Goal: Task Accomplishment & Management: Complete application form

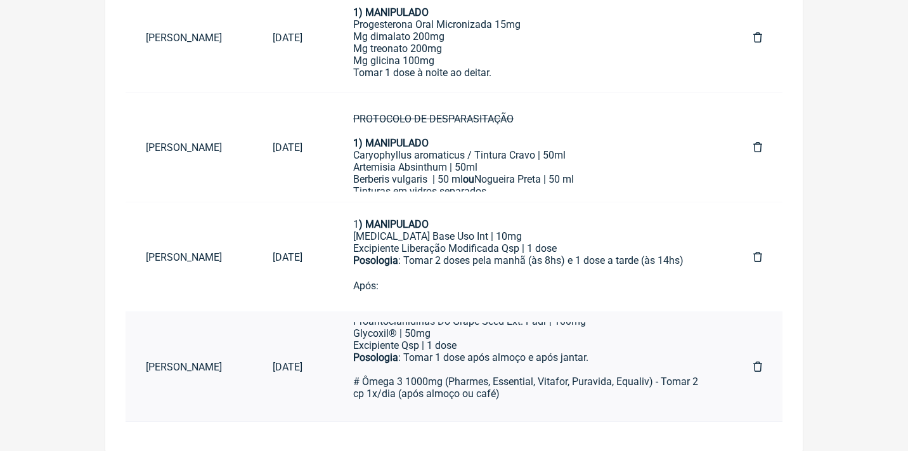
scroll to position [607, 0]
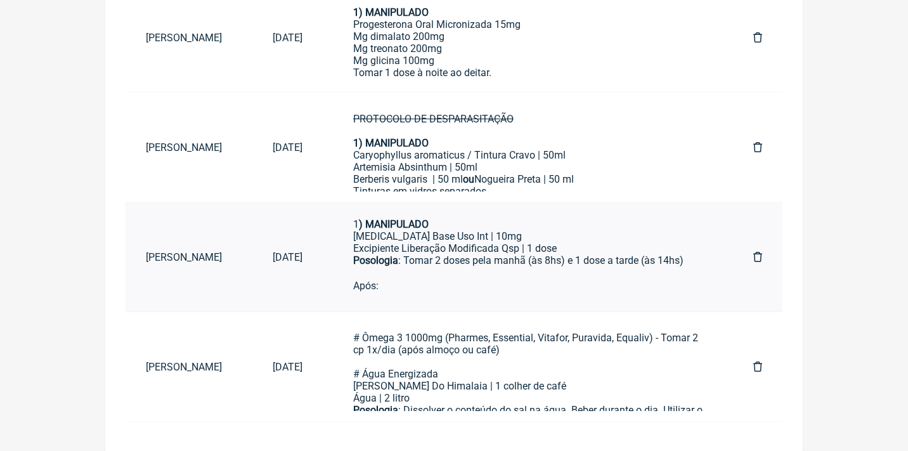
type input "Leandro"
click at [536, 254] on div "Posologia : Tomar 2 doses pela manhã (às 8hs) e 1 dose a tarde (às 14hs) ㅤ Após…" at bounding box center [527, 297] width 349 height 86
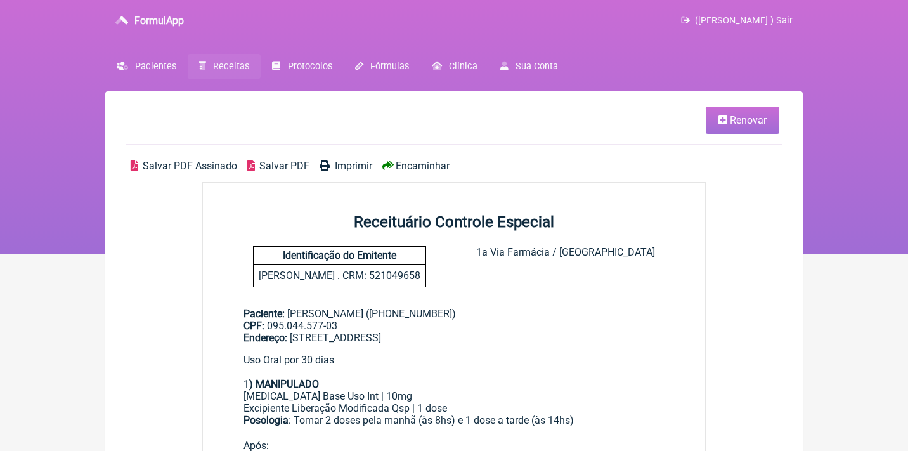
click at [736, 126] on link "Renovar" at bounding box center [742, 119] width 74 height 27
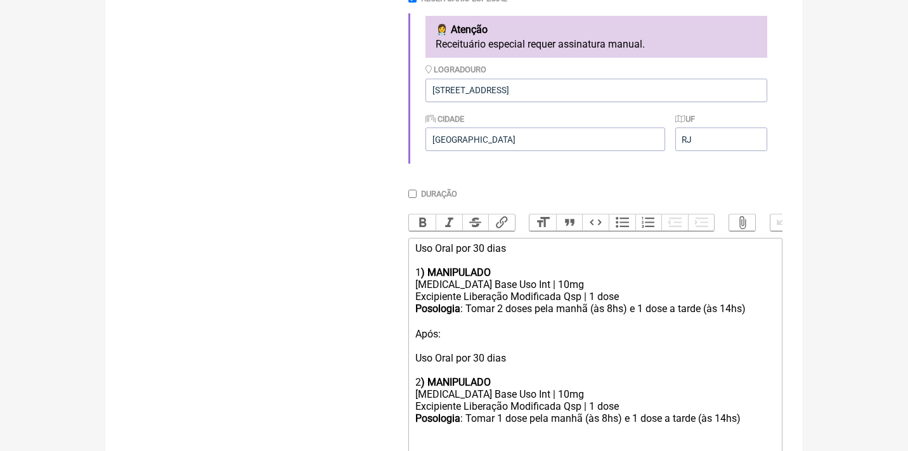
scroll to position [388, 0]
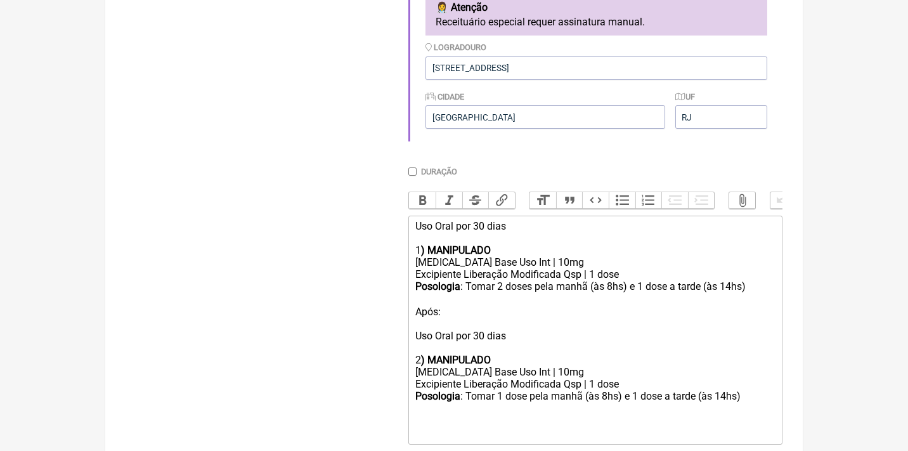
click at [481, 220] on div "Uso Oral por 30 dias" at bounding box center [595, 232] width 360 height 24
click at [534, 325] on div "Posologia : Tomar 2 doses pela manhã (às 8hs) e 1 dose a tarde (às 14hs) ㅤ Após…" at bounding box center [595, 323] width 360 height 86
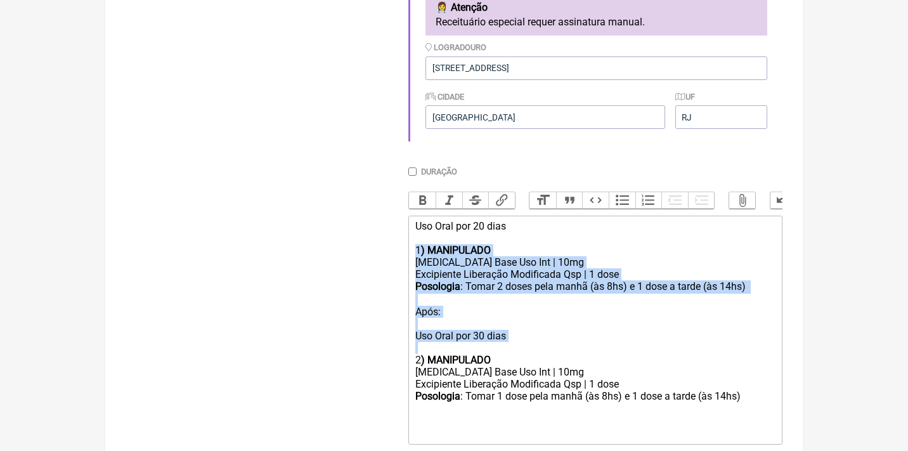
drag, startPoint x: 418, startPoint y: 349, endPoint x: 412, endPoint y: 245, distance: 104.1
click at [412, 245] on trix-editor "Uso Oral por 20 dias 1 ) MANIPULADO Hidrocortisona Base Uso Int | 10mg Excipien…" at bounding box center [595, 329] width 374 height 229
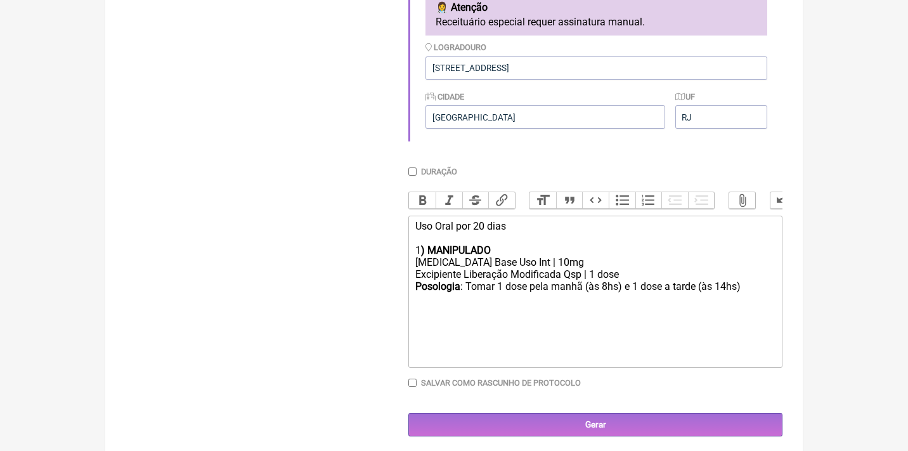
click at [762, 281] on div "Posologia : Tomar 1 dose pela manhã (às 8hs) e 1 dose a tarde (às 14hs) ㅤ" at bounding box center [595, 286] width 360 height 13
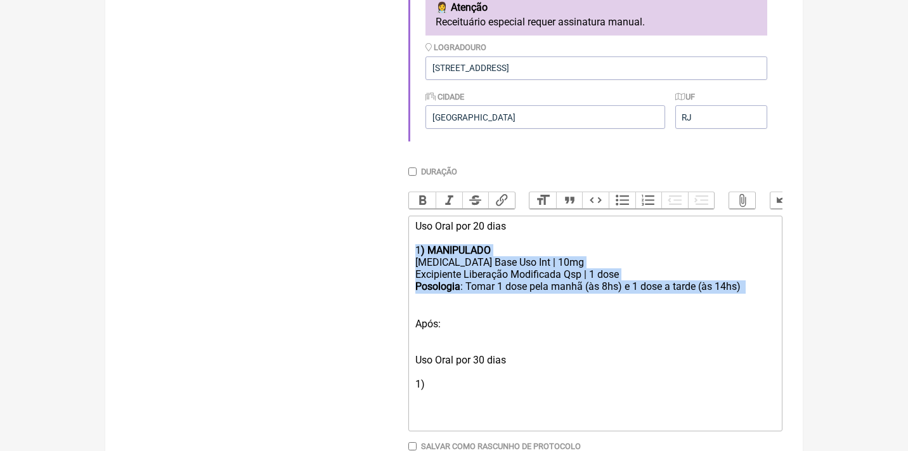
drag, startPoint x: 764, startPoint y: 290, endPoint x: 407, endPoint y: 241, distance: 360.7
click at [408, 243] on form "Buscar Protocolos Formulas Medicamentos Industrializados Suplementos / Cosmétic…" at bounding box center [453, 133] width 657 height 734
copy trix-editor "1 ) MANIPULADO Hidrocortisona Base Uso Int | 10mg Excipiente Liberação Modifica…"
click at [451, 375] on div "Posologia : Tomar 1 dose pela manhã (às 8hs) e 1 dose a tarde (às 14hs) ㅤ Após:…" at bounding box center [595, 335] width 360 height 110
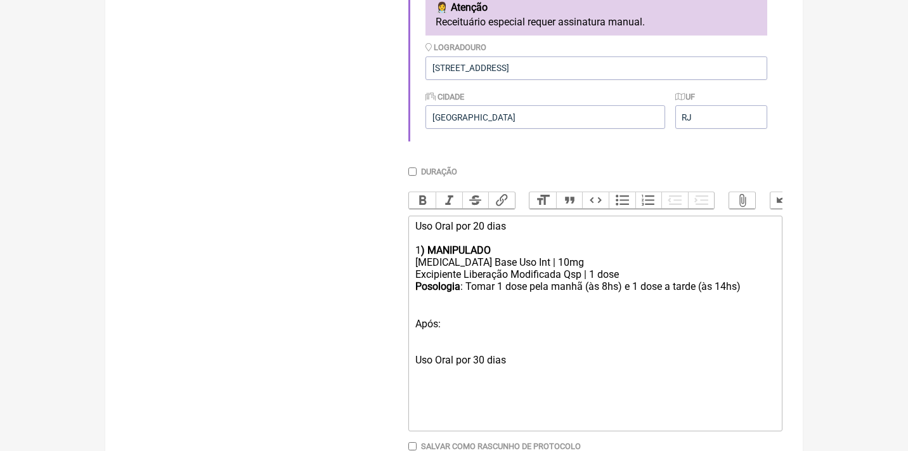
paste trix-editor "1<strong>) MANIPULADO</strong></div><div>Hidrocortisona Base Uso Int | 10mg</di…"
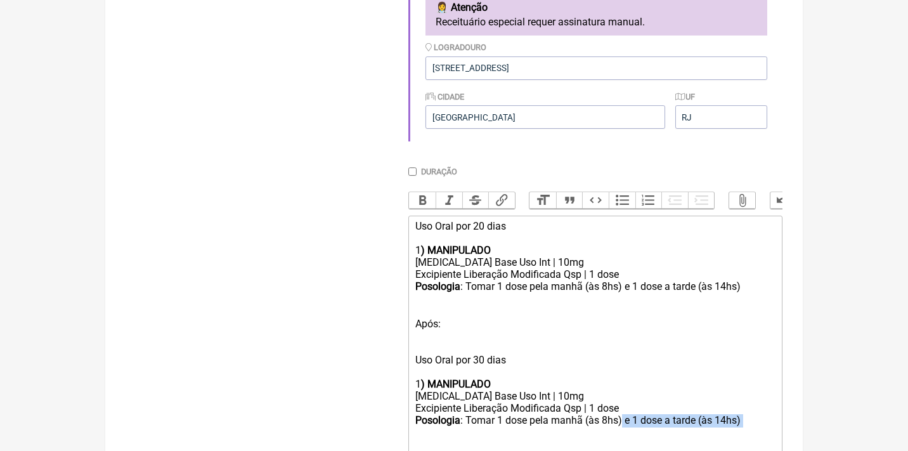
drag, startPoint x: 755, startPoint y: 404, endPoint x: 626, endPoint y: 408, distance: 129.3
click at [626, 414] on div "Posologia : Tomar 1 dose pela manhã (às 8hs) e 1 dose a tarde (às 14hs) ㅤ" at bounding box center [595, 420] width 360 height 13
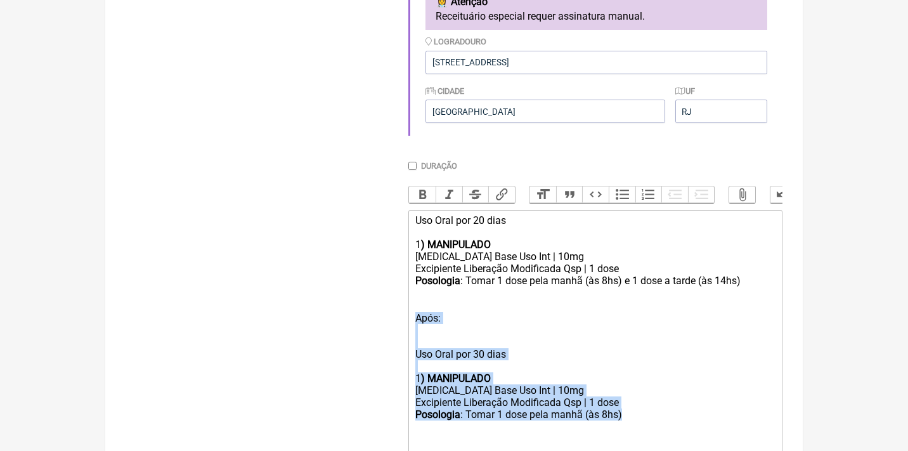
drag, startPoint x: 639, startPoint y: 402, endPoint x: 402, endPoint y: 305, distance: 255.5
click at [402, 305] on form "Buscar Protocolos Formulas Medicamentos Industrializados Suplementos / Cosmétic…" at bounding box center [453, 169] width 657 height 818
copy trix-editor "Após: Uso Oral por 30 dias 1 ) MANIPULADO Hidrocortisona Base Uso Int | 10mg Ex…"
click at [658, 408] on div "Posologia : Tomar 1 dose pela manhã (às 8hs)" at bounding box center [595, 438] width 360 height 60
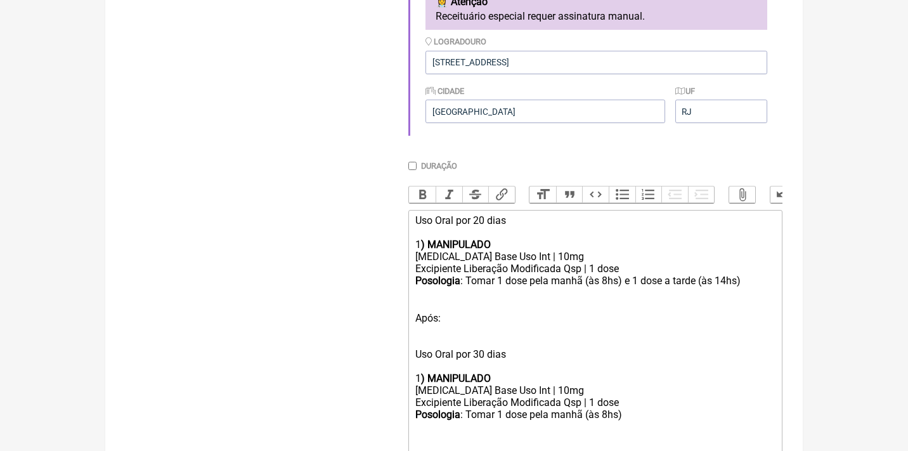
paste trix-editor "Após:<br><br><br>Uso Oral por 30 dias<br><br>1<strong>) MANIPULADO</strong></di…"
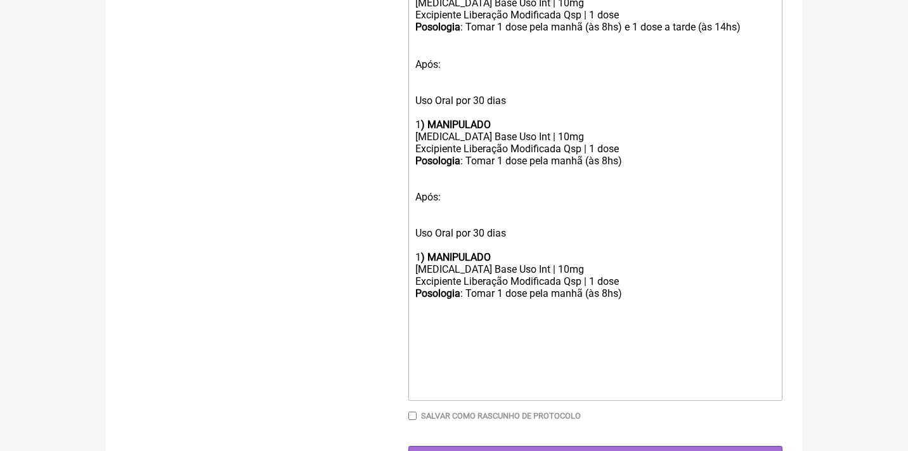
click at [484, 215] on div "Posologia : Tomar 1 dose pela manhã (às 8hs) Após: Uso Oral por 30 dias 1 ) MAN…" at bounding box center [595, 209] width 360 height 108
click at [564, 263] on div "Hidrocortisona Base Uso Int | 10mg" at bounding box center [595, 269] width 360 height 12
click at [642, 287] on div "Posologia : Tomar 1 dose pela manhã (às 8hs)" at bounding box center [595, 293] width 360 height 12
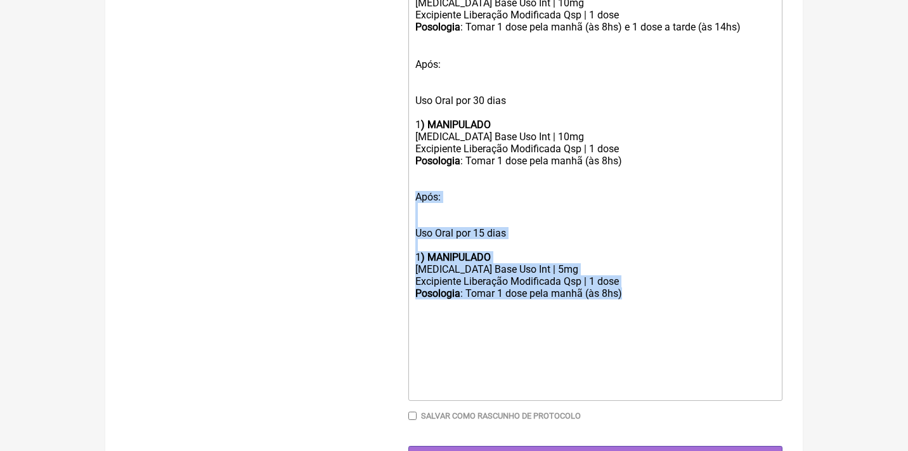
drag, startPoint x: 642, startPoint y: 274, endPoint x: 401, endPoint y: 175, distance: 260.3
copy trix-editor "Após: Uso Oral por 15 dias 1 ) MANIPULADO Hidrocortisona Base Uso Int | 5mg Exc…"
click at [636, 287] on div "Posologia : Tomar 1 dose pela manhã (às 8hs)" at bounding box center [595, 293] width 360 height 12
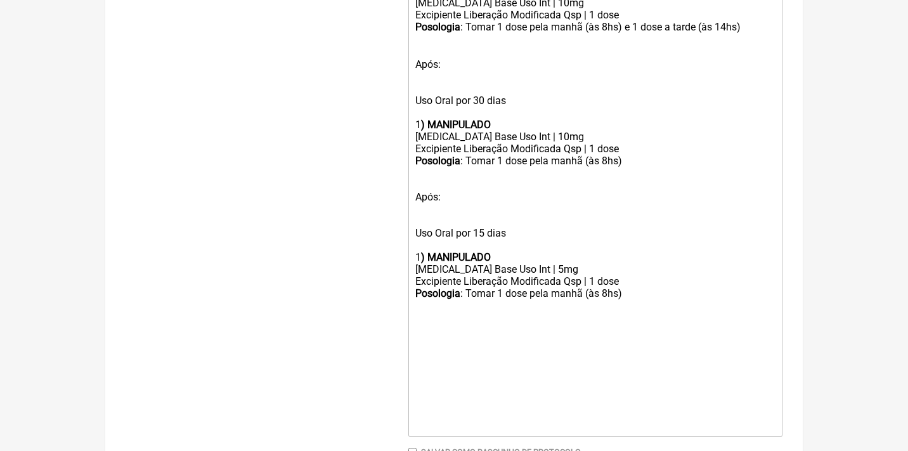
paste trix-editor "Após:<br><br><br>Uso Oral por 15 dias<br><br>1<strong>) MANIPULADO</strong></di…"
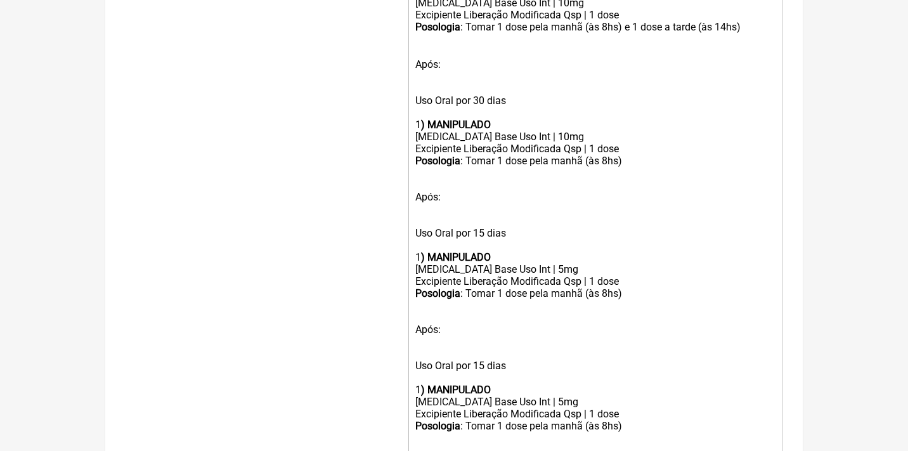
click at [431, 201] on div "Posologia : Tomar 1 dose pela manhã (às 8hs) Após: Uso Oral por 15 dias 1 ) MAN…" at bounding box center [595, 209] width 360 height 108
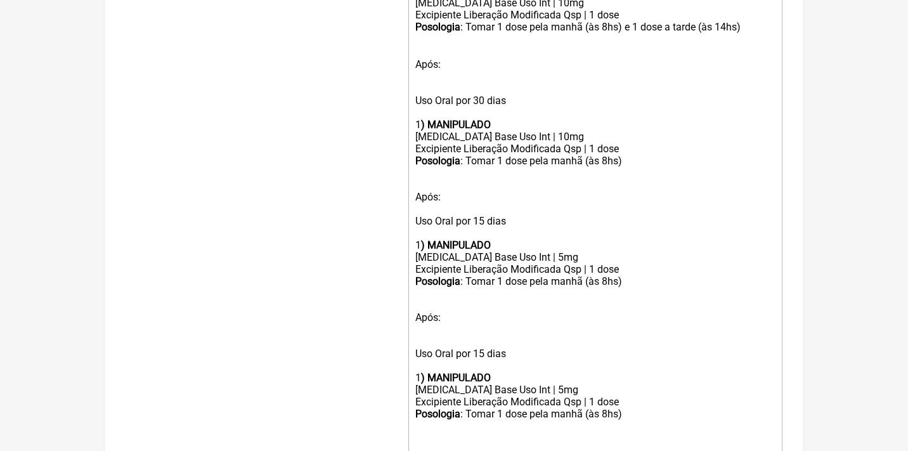
click at [434, 70] on div "Posologia : Tomar 1 dose pela manhã (às 8hs) e 1 dose a tarde (às 14hs) ㅤ Após:…" at bounding box center [595, 76] width 360 height 110
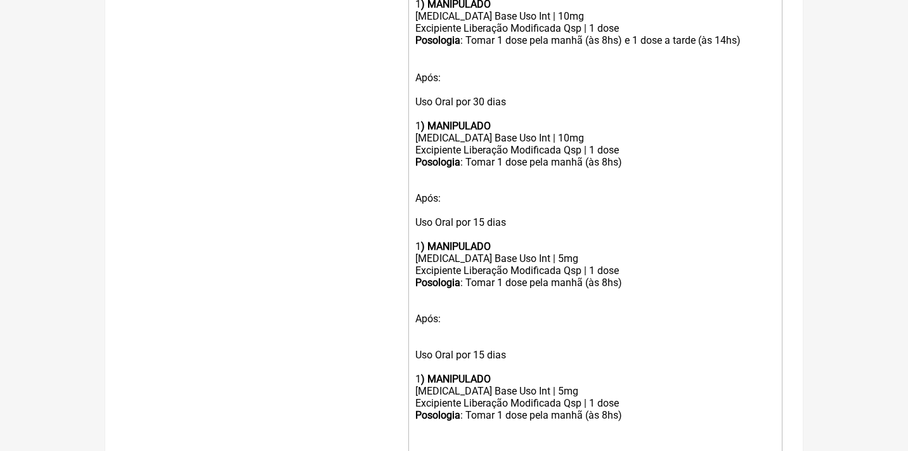
scroll to position [635, 0]
click at [423, 311] on div "Posologia : Tomar 1 dose pela manhã (às 8hs) Após: Uso Oral por 15 dias 1 ) MAN…" at bounding box center [595, 329] width 360 height 108
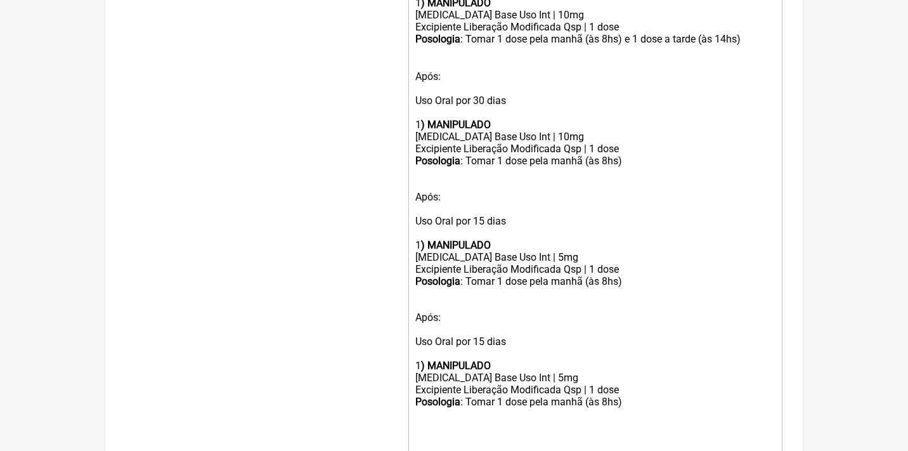
click at [643, 275] on div "Posologia : Tomar 1 dose pela manhã (às 8hs) Após: Uso Oral por 15 dias 1 ) MAN…" at bounding box center [595, 323] width 360 height 96
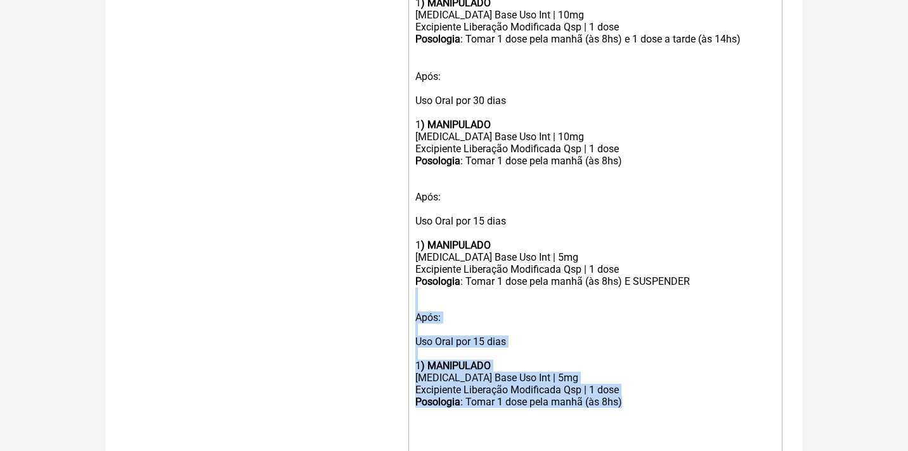
drag, startPoint x: 669, startPoint y: 374, endPoint x: 418, endPoint y: 287, distance: 265.0
click at [418, 287] on trix-editor "Uso Oral por 20 dias 1 ) MANIPULADO Hidrocortisona Base Uso Int | 10mg Excipien…" at bounding box center [595, 238] width 374 height 541
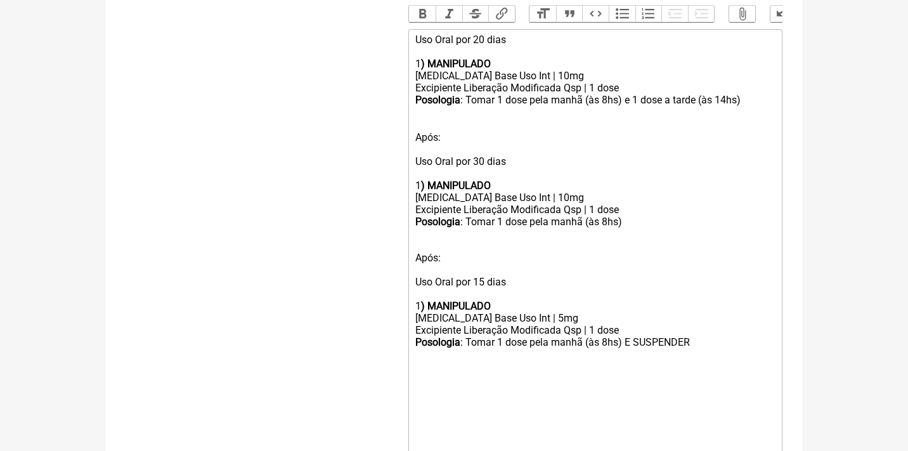
scroll to position [574, 0]
click at [477, 34] on div "Uso Oral por 20 dias 1 ) MANIPULADO" at bounding box center [595, 52] width 360 height 36
type trix-editor "<div>Uso Oral por mais 20 dias<br><br>1<strong>) MANIPULADO</strong></div><div>…"
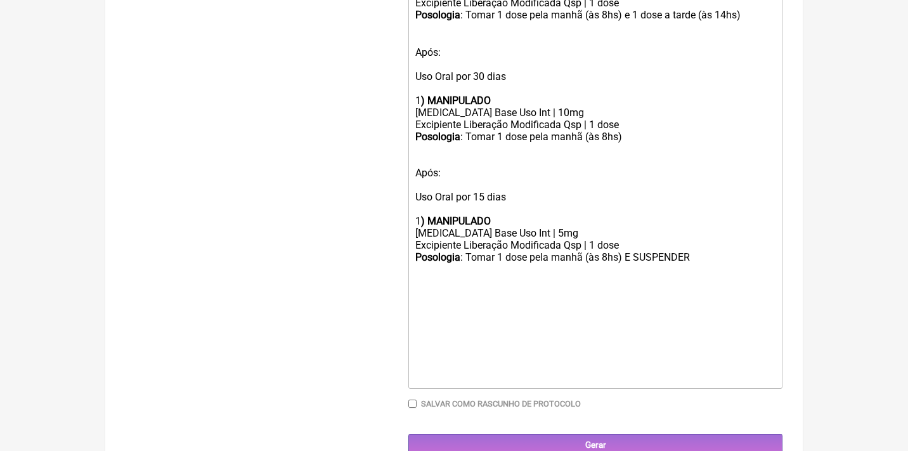
scroll to position [658, 0]
click at [566, 434] on input "Gerar" at bounding box center [595, 445] width 374 height 23
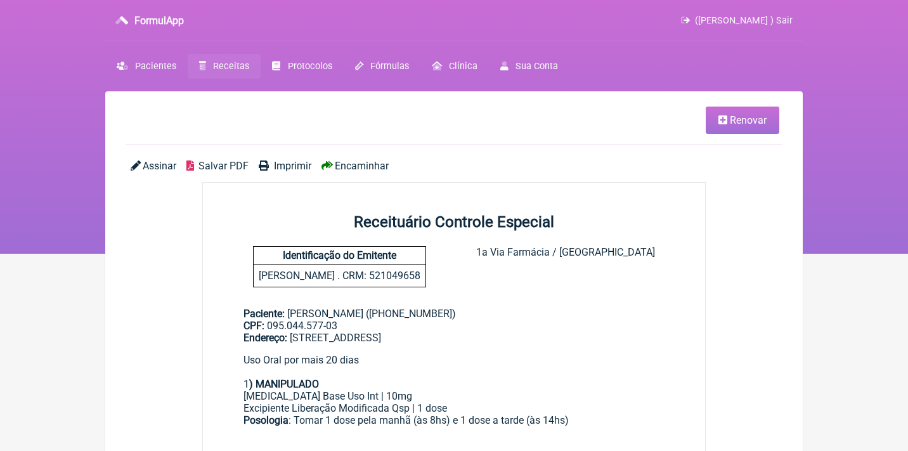
click at [166, 163] on span "Assinar" at bounding box center [160, 166] width 34 height 12
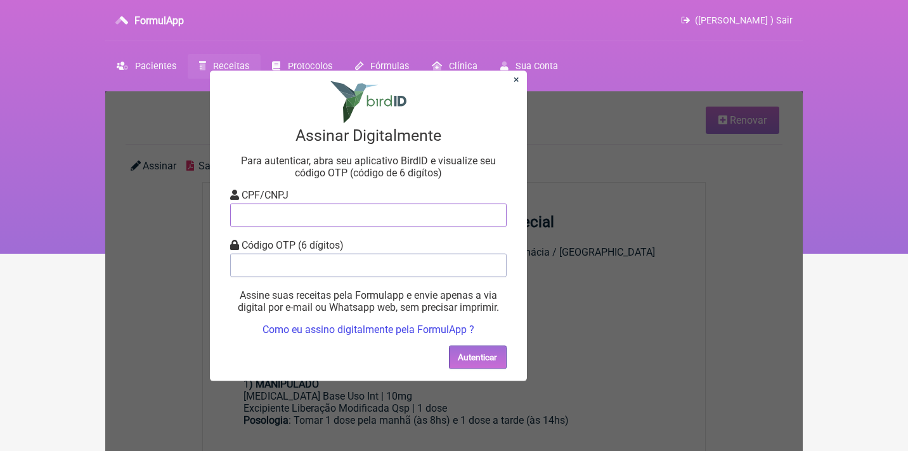
click at [262, 216] on input "tel" at bounding box center [368, 214] width 276 height 23
type input "12805451783"
click at [268, 264] on input "tel" at bounding box center [368, 264] width 276 height 23
type input "561760"
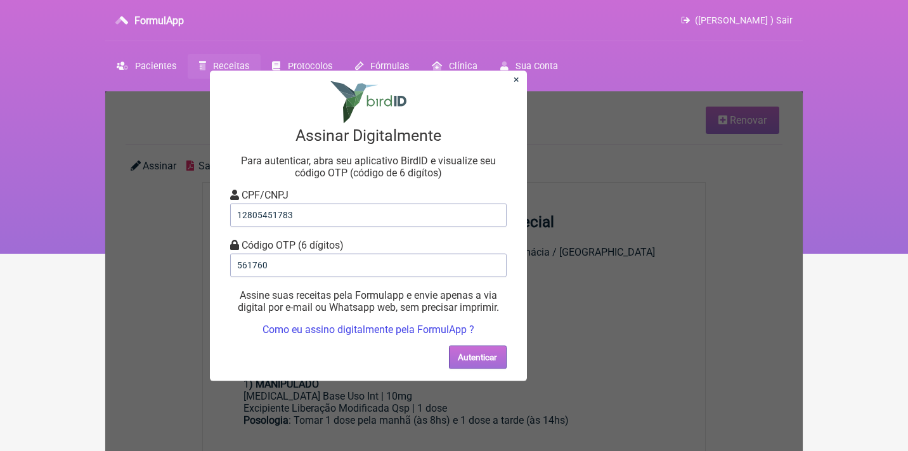
click at [473, 356] on button "Autenticar" at bounding box center [478, 356] width 58 height 23
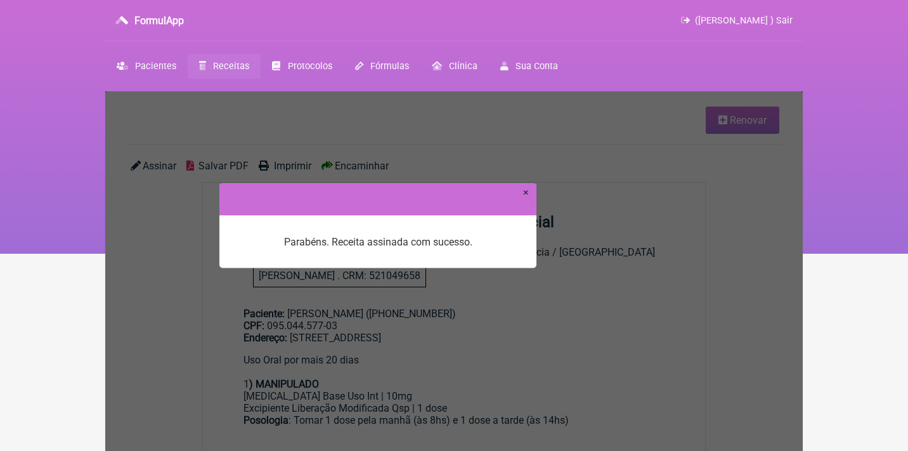
click at [532, 193] on div at bounding box center [377, 199] width 317 height 32
click at [525, 193] on link "×" at bounding box center [526, 192] width 6 height 12
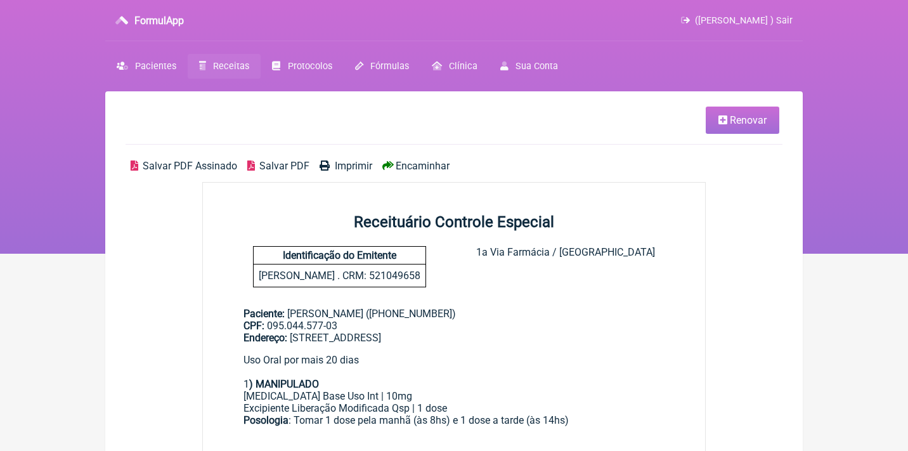
click at [169, 160] on span "Salvar PDF Assinado" at bounding box center [190, 166] width 94 height 12
click at [729, 119] on span "Renovar" at bounding box center [747, 120] width 37 height 12
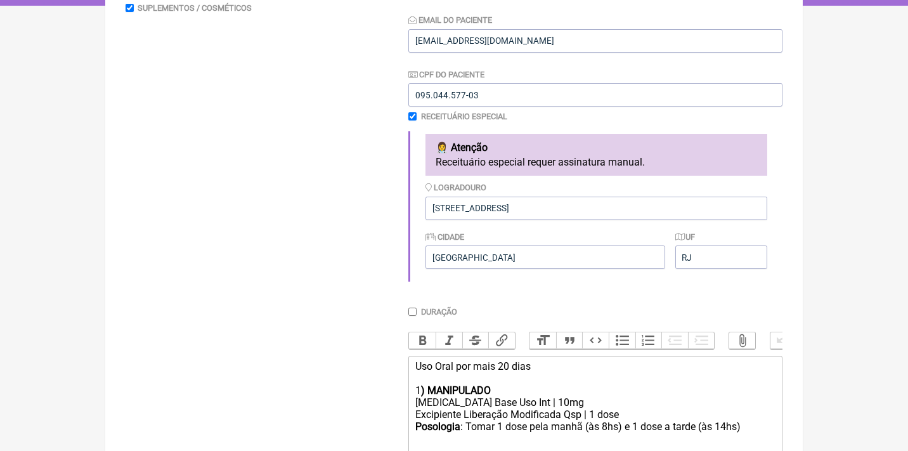
scroll to position [279, 0]
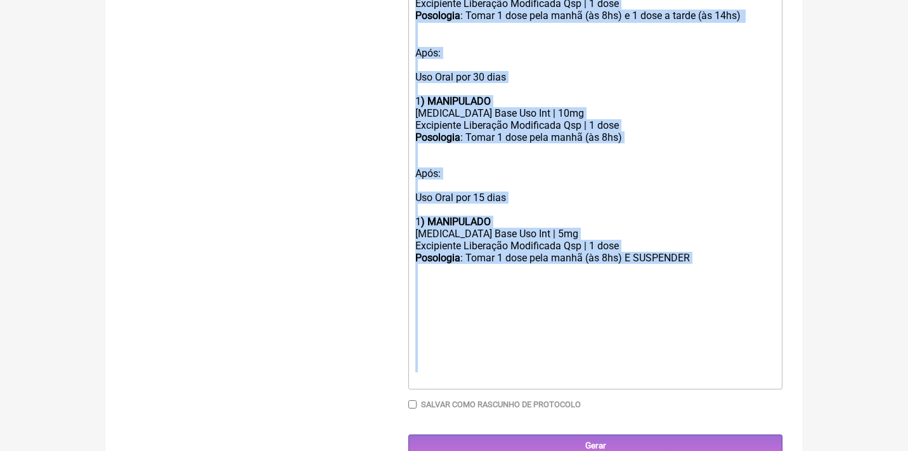
drag, startPoint x: 417, startPoint y: 340, endPoint x: 461, endPoint y: 493, distance: 159.7
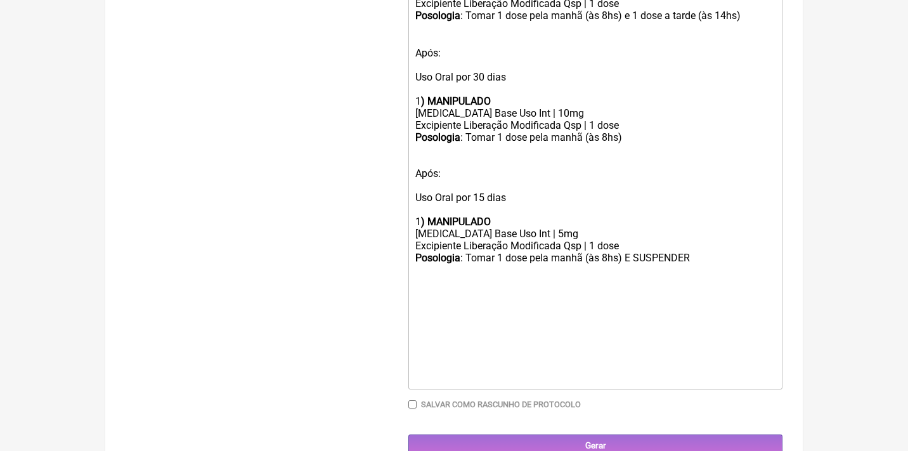
scroll to position [390, 0]
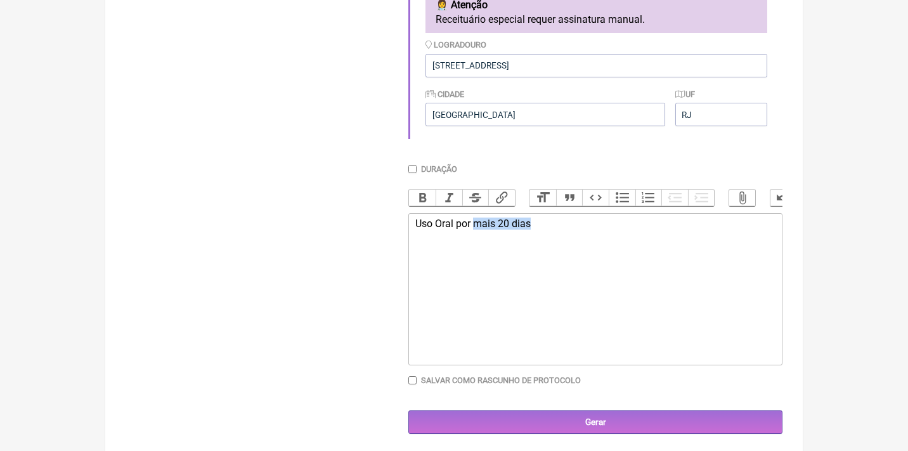
drag, startPoint x: 542, startPoint y: 222, endPoint x: 475, endPoint y: 218, distance: 66.7
click at [476, 220] on div "Uso Oral por mais 20 dias" at bounding box center [595, 229] width 360 height 24
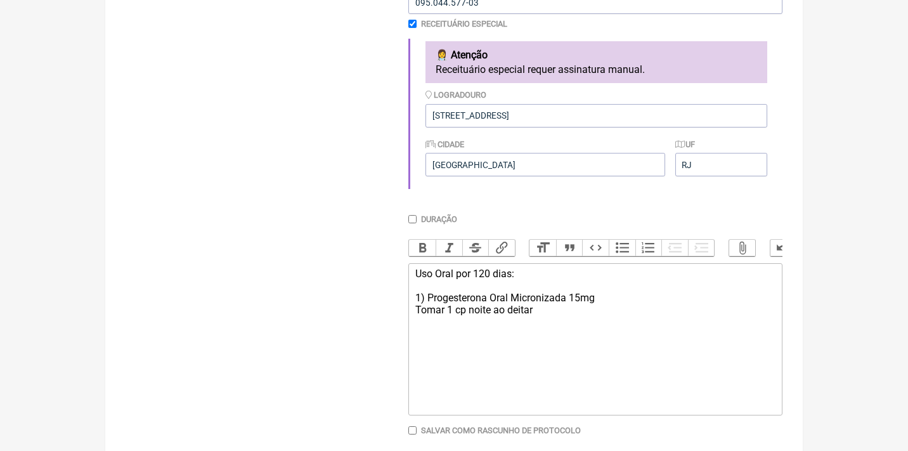
scroll to position [337, 0]
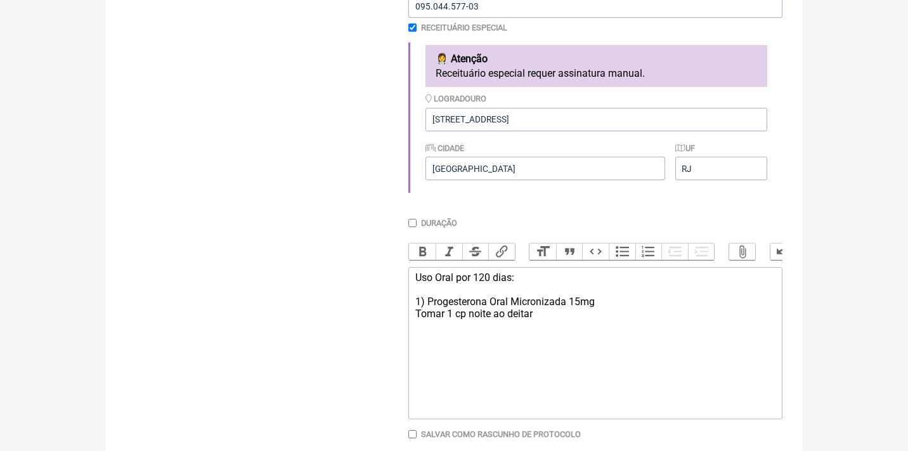
click at [427, 293] on div "Uso Oral por 120 dias: 1) Progesterona Oral Micronizada 15mg Tomar 1 cp noite a…" at bounding box center [595, 313] width 360 height 84
click at [456, 296] on div "Uso Oral por 120 dias: 1) MANIPULADO Progesterona Oral Micronizada 15mg Tomar 1…" at bounding box center [595, 319] width 360 height 96
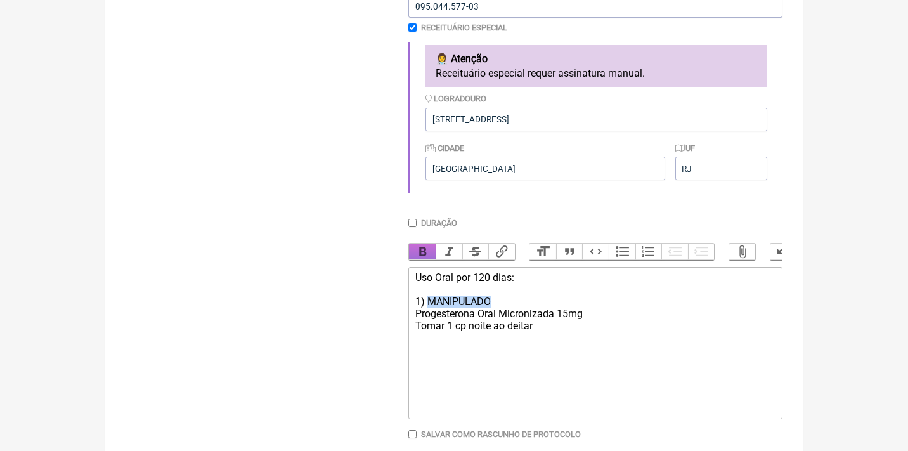
click at [420, 243] on button "Bold" at bounding box center [422, 251] width 27 height 16
click at [567, 335] on div "Uso Oral por 120 dias: 1) MANIPULADO Progesterona Oral Micronizada 15mg Tomar 1…" at bounding box center [595, 319] width 360 height 96
type trix-editor "<div>Uso Oral por 120 dias:<br><br>1) <strong>MANIPULADO</strong><br>Progestero…"
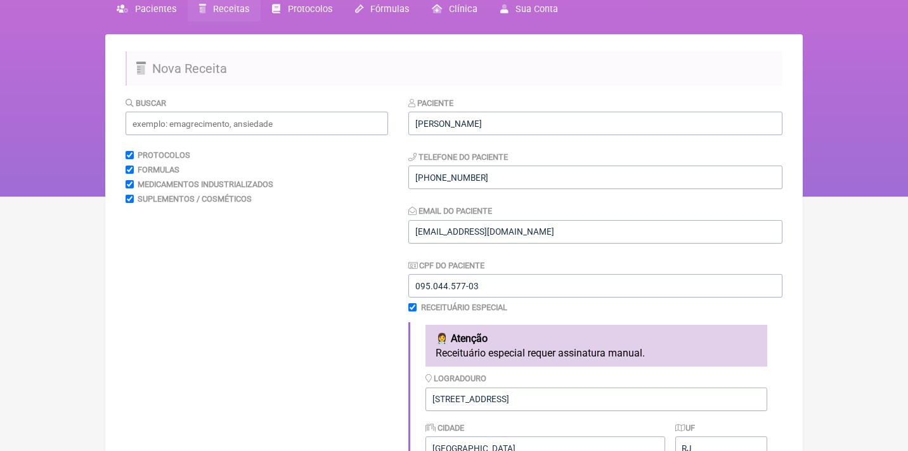
scroll to position [0, 0]
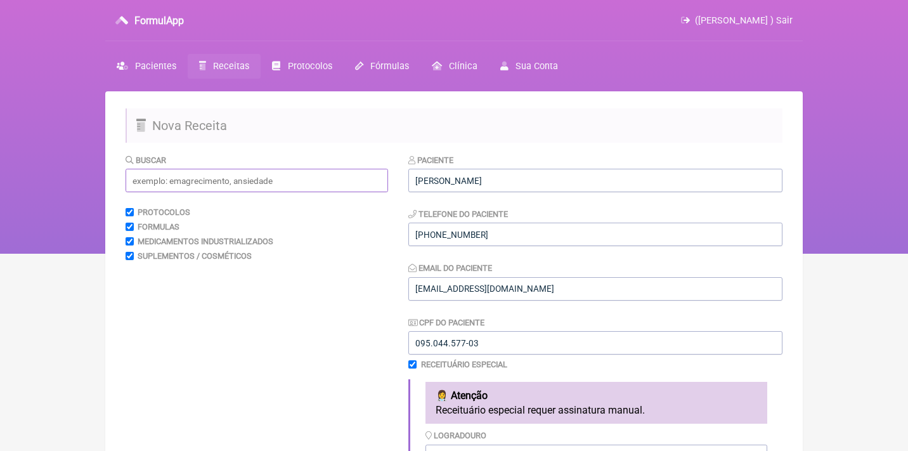
click at [269, 178] on input "text" at bounding box center [256, 180] width 262 height 23
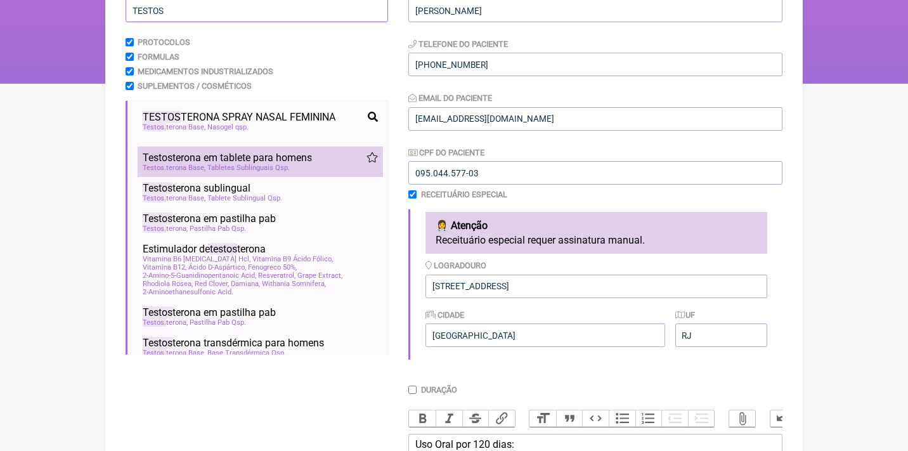
type input "TESTOS"
click at [231, 154] on span "Testos terona em tablete para homens" at bounding box center [227, 157] width 169 height 12
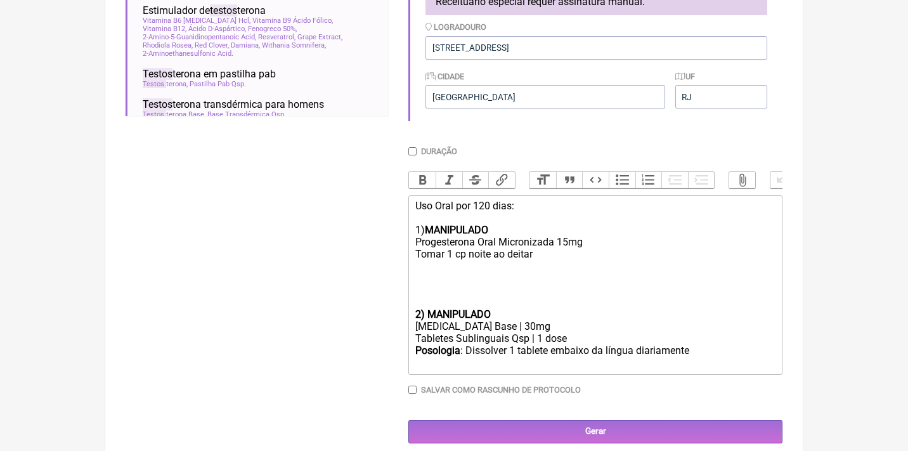
scroll to position [408, 0]
click at [413, 302] on trix-editor "Uso Oral por 120 dias: 1) MANIPULADO Progesterona Oral Micronizada 15mg Tomar 1…" at bounding box center [595, 285] width 374 height 179
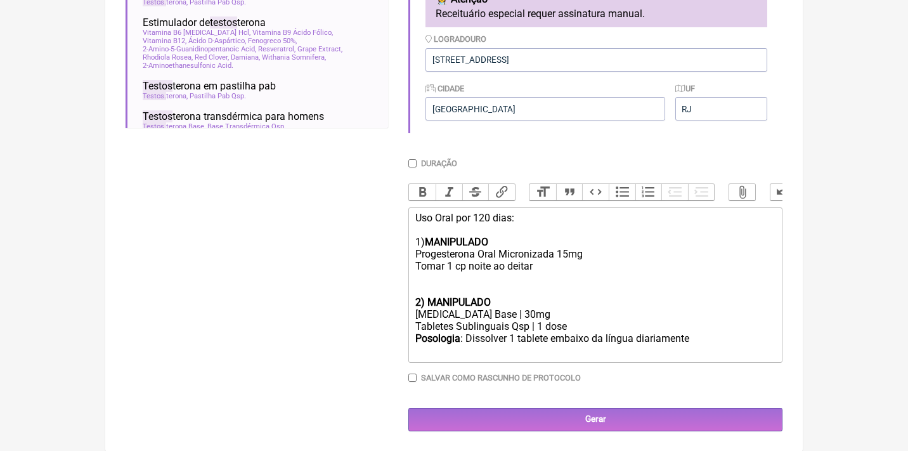
scroll to position [390, 0]
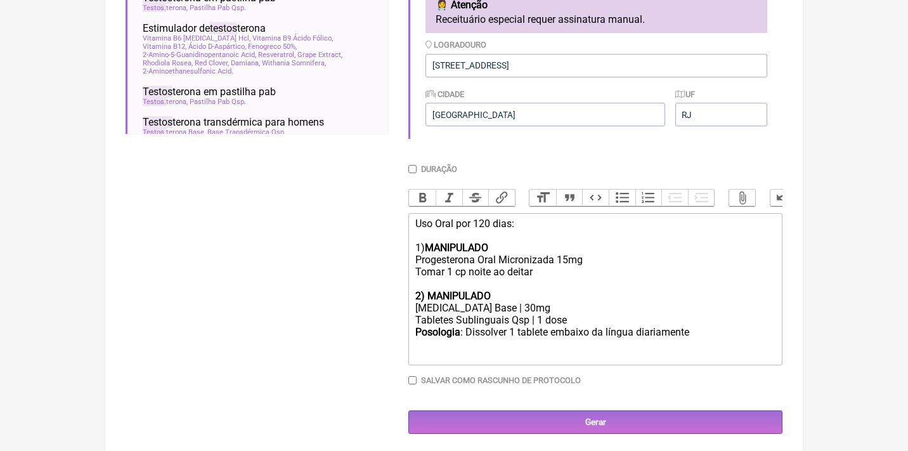
click at [498, 302] on div "Testosterona Base | 30mg" at bounding box center [595, 308] width 360 height 12
drag, startPoint x: 469, startPoint y: 324, endPoint x: 371, endPoint y: 320, distance: 97.7
click at [371, 321] on form "Buscar TESTOS Protocolos Formulas Medicamentos Industrializados Suplementos / C…" at bounding box center [453, 98] width 657 height 671
copy div "Posologia :"
click at [411, 266] on trix-editor "Uso Oral por 120 dias: 1) MANIPULADO Progesterona Oral Micronizada 15mg Tomar 1…" at bounding box center [595, 289] width 374 height 152
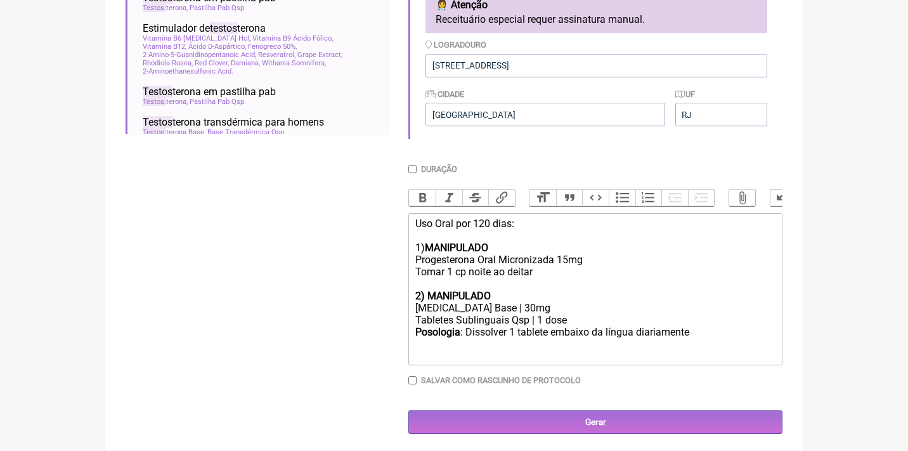
paste trix-editor "<strong>Posologia</strong>:&nbsp;"
type trix-editor "<div>Uso Oral por 120 dias:<br><br>1) <strong>MANIPULADO</strong><br>Progestero…"
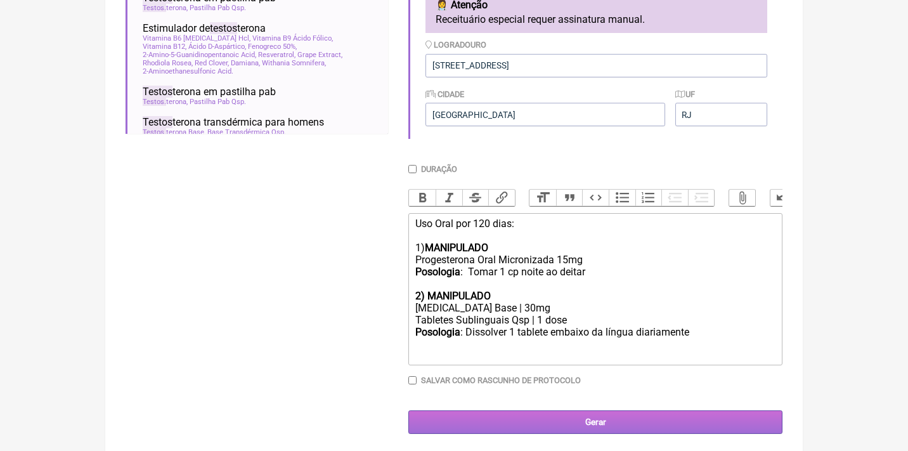
click at [529, 415] on input "Gerar" at bounding box center [595, 421] width 374 height 23
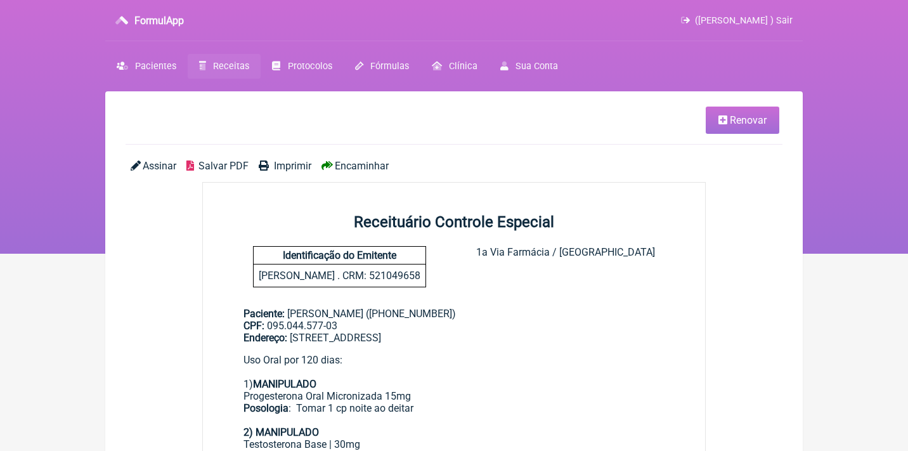
click at [158, 169] on span "Assinar" at bounding box center [160, 166] width 34 height 12
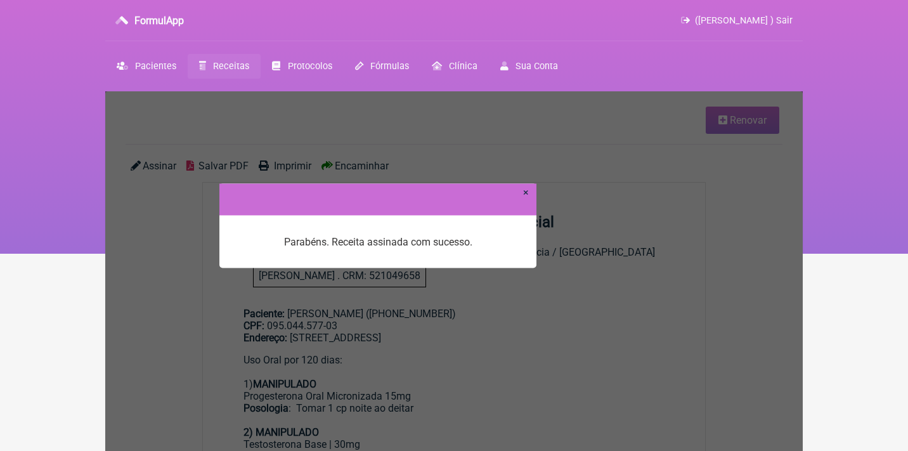
click at [523, 193] on link "×" at bounding box center [526, 192] width 6 height 12
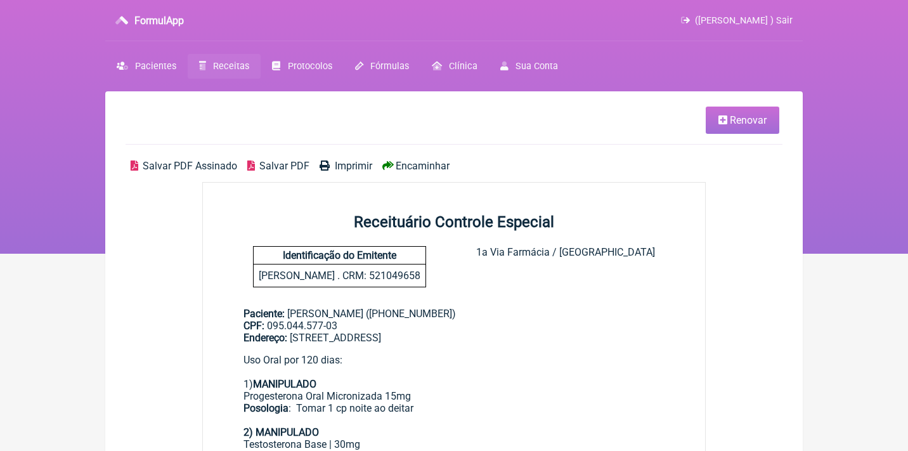
click at [203, 168] on span "Salvar PDF Assinado" at bounding box center [190, 166] width 94 height 12
click at [733, 123] on span "Renovar" at bounding box center [747, 120] width 37 height 12
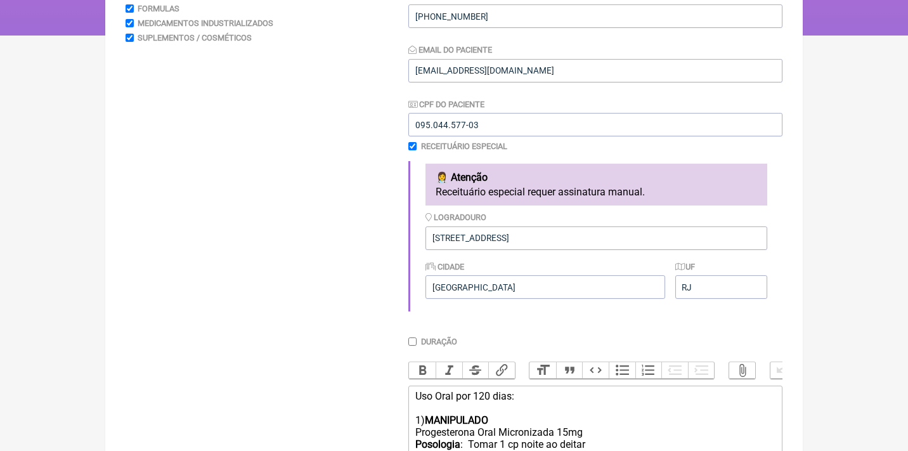
scroll to position [224, 0]
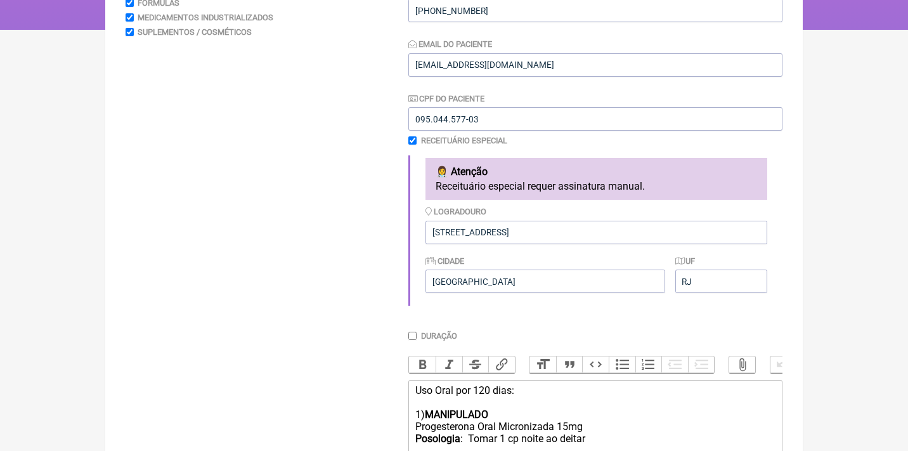
click at [412, 139] on input "checkbox" at bounding box center [412, 140] width 8 height 8
checkbox input "false"
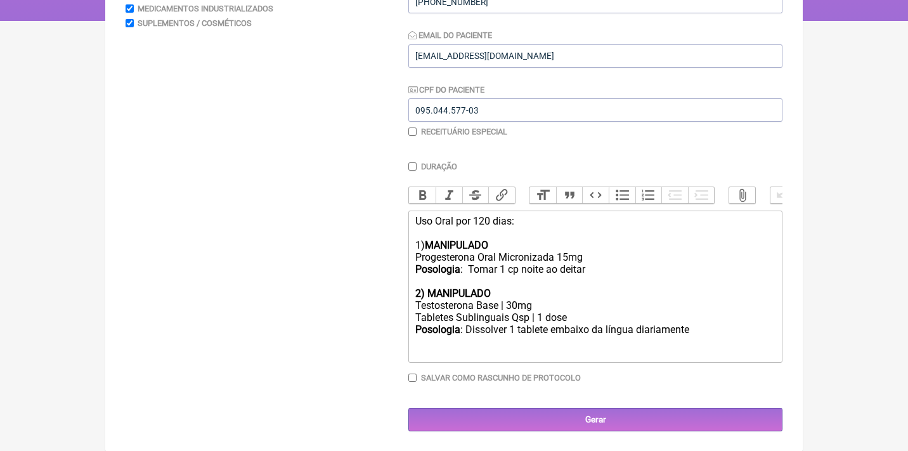
scroll to position [232, 0]
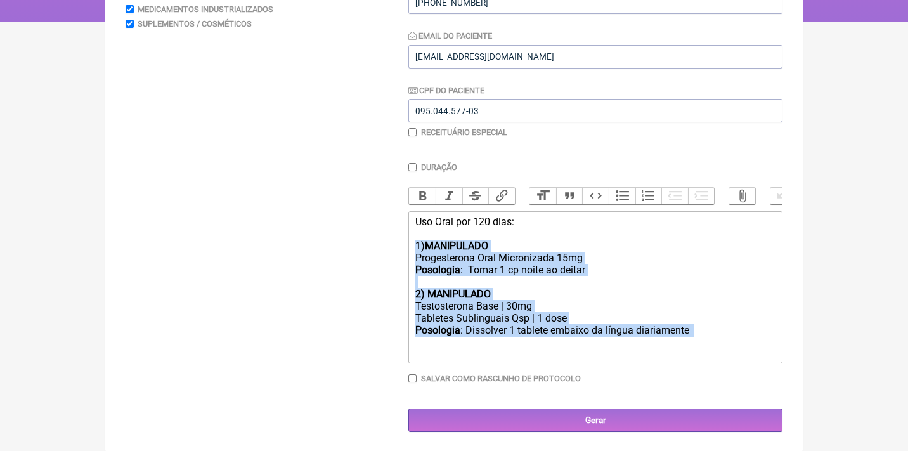
drag, startPoint x: 708, startPoint y: 333, endPoint x: 402, endPoint y: 237, distance: 320.7
click at [402, 237] on form "Buscar Protocolos Formulas Medicamentos Industrializados Suplementos / Cosmétic…" at bounding box center [453, 176] width 657 height 511
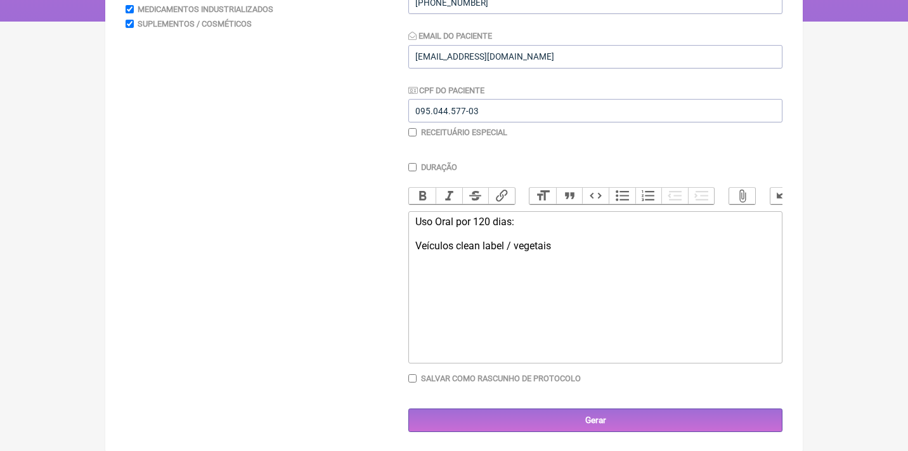
type trix-editor "<div>Uso Oral por 120 dias:<br><br>Veículos clean label / vegetais<br><br><br><…"
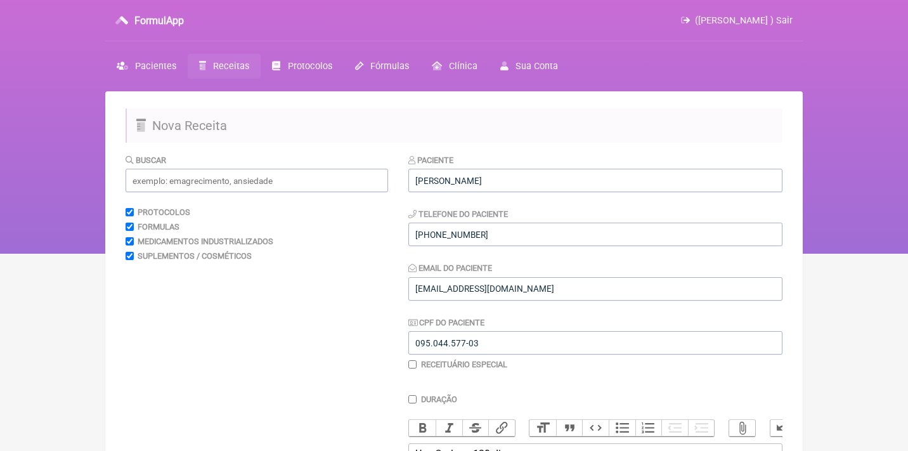
scroll to position [0, 0]
click at [168, 175] on input "text" at bounding box center [256, 180] width 262 height 23
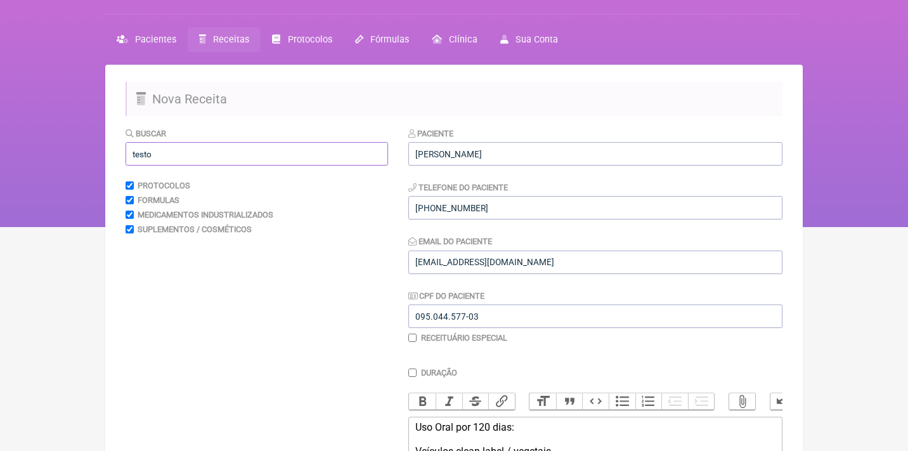
type input "testos"
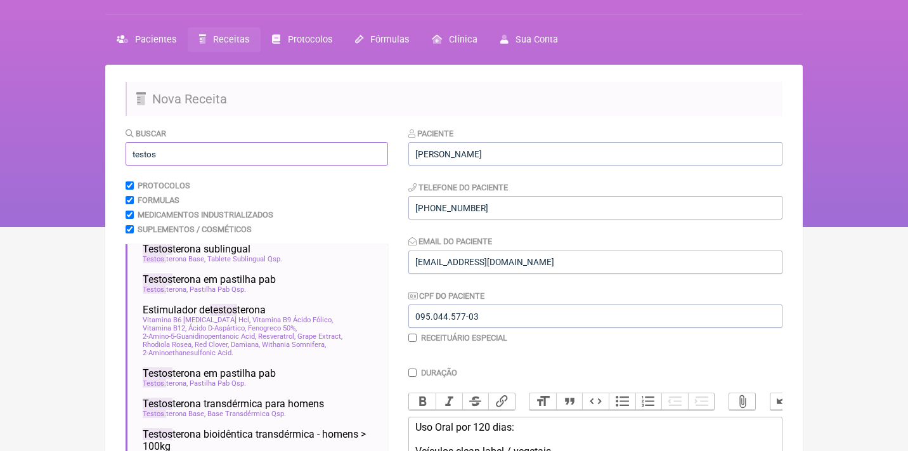
scroll to position [84, 0]
drag, startPoint x: 180, startPoint y: 155, endPoint x: 108, endPoint y: 153, distance: 71.6
click at [111, 153] on main "Nova Receita Buscar testos Protocolos Formulas Medicamentos Industrializados Su…" at bounding box center [453, 361] width 697 height 593
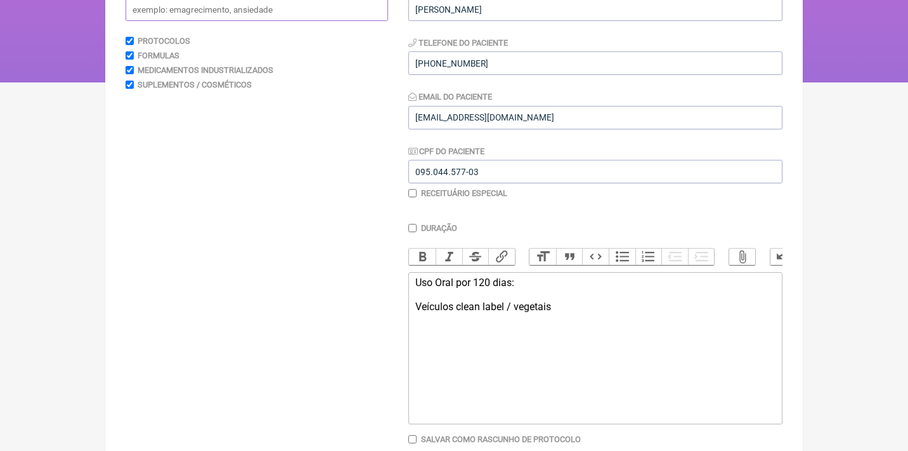
scroll to position [183, 0]
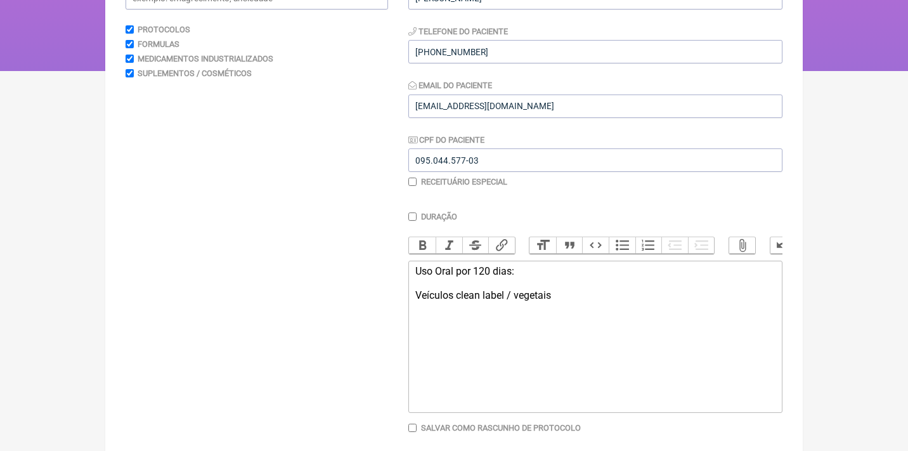
click at [423, 318] on div "Uso Oral por 120 dias: Veículos clean label / vegetais" at bounding box center [595, 295] width 360 height 60
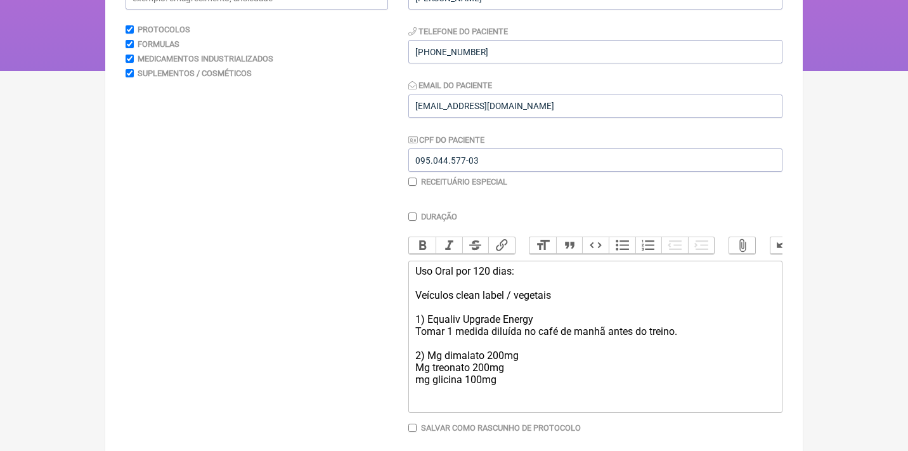
click at [425, 373] on div "Uso Oral por 120 dias: Veículos clean label / vegetais 1) Equaliv Upgrade Energ…" at bounding box center [595, 325] width 360 height 120
click at [511, 369] on div "Uso Oral por 120 dias: Veículos clean label / vegetais 1) Equaliv Upgrade Energ…" at bounding box center [595, 325] width 360 height 120
click at [428, 349] on div "Uso Oral por 120 dias: Veículos clean label / vegetais 1) Equaliv Upgrade Energ…" at bounding box center [595, 325] width 360 height 120
click at [455, 349] on div "Uso Oral por 120 dias: Veículos clean label / vegetais 1) Equaliv Upgrade Energ…" at bounding box center [595, 331] width 360 height 132
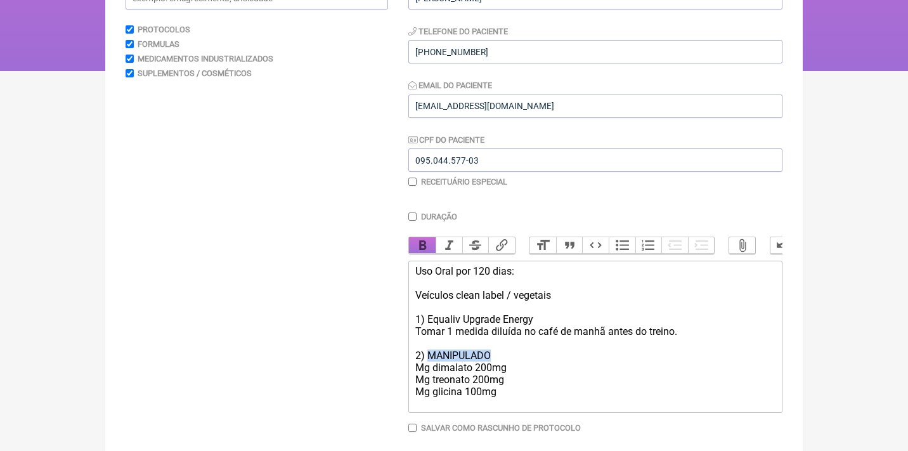
click at [427, 248] on button "Bold" at bounding box center [422, 245] width 27 height 16
click at [515, 380] on div "Uso Oral por 120 dias: Veículos clean label / vegetais 1) Equaliv Upgrade Energ…" at bounding box center [595, 331] width 360 height 132
drag, startPoint x: 463, startPoint y: 396, endPoint x: 411, endPoint y: 394, distance: 52.7
click at [411, 395] on trix-editor "Uso Oral por 120 dias: Veículos clean label / vegetais 1) Equaliv Upgrade Energ…" at bounding box center [595, 337] width 374 height 154
click at [423, 242] on button "Bold" at bounding box center [422, 245] width 27 height 16
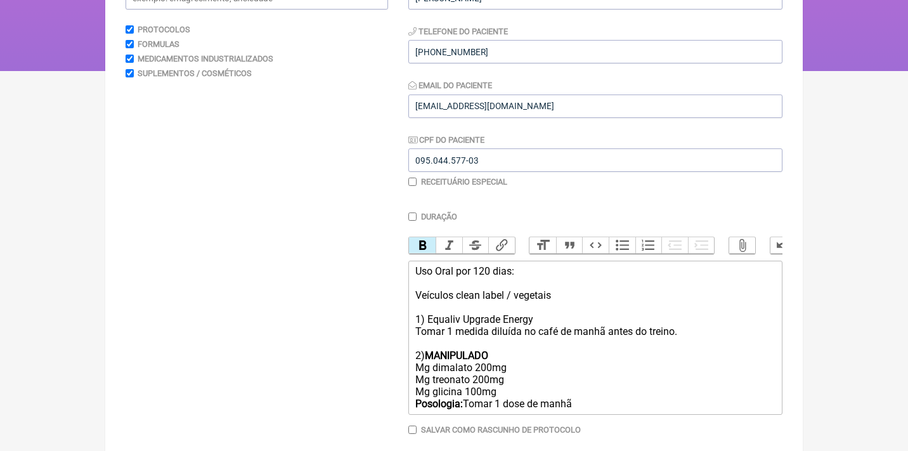
click at [415, 328] on div "Uso Oral por 120 dias: Veículos clean label / vegetais 1) Equaliv Upgrade Energ…" at bounding box center [595, 337] width 360 height 145
paste trix-editor "<strong>Posologia:</strong>"
click at [603, 402] on trix-editor "Uso Oral por 120 dias: Veículos clean label / vegetais 1) Equaliv Upgrade Energ…" at bounding box center [595, 337] width 374 height 154
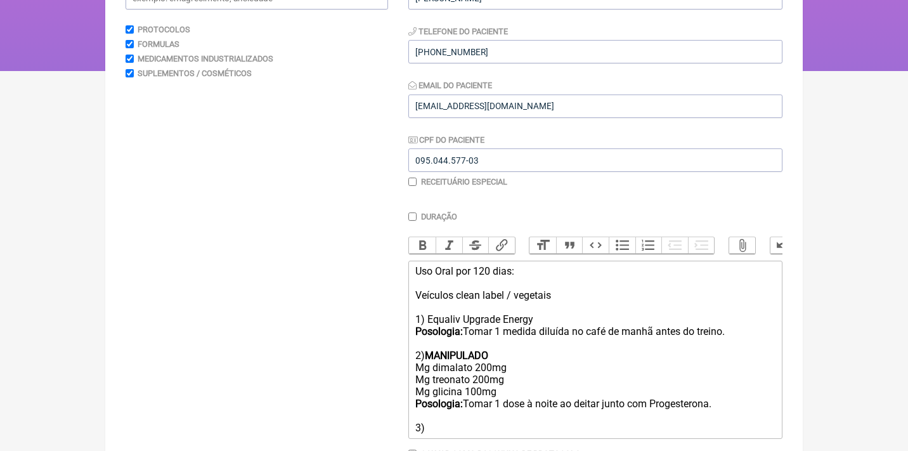
click at [447, 350] on strong "MANIPULADO" at bounding box center [456, 355] width 63 height 12
copy strong "MANIPULADO"
click at [432, 418] on div "Uso Oral por 120 dias: Veículos clean label / vegetais 1) Equaliv Upgrade Energ…" at bounding box center [595, 349] width 360 height 169
paste trix-editor "<div>Uso Oral por 120 dias:<br><br>Veículos clean label / vegetais<br><br>1) Eq…"
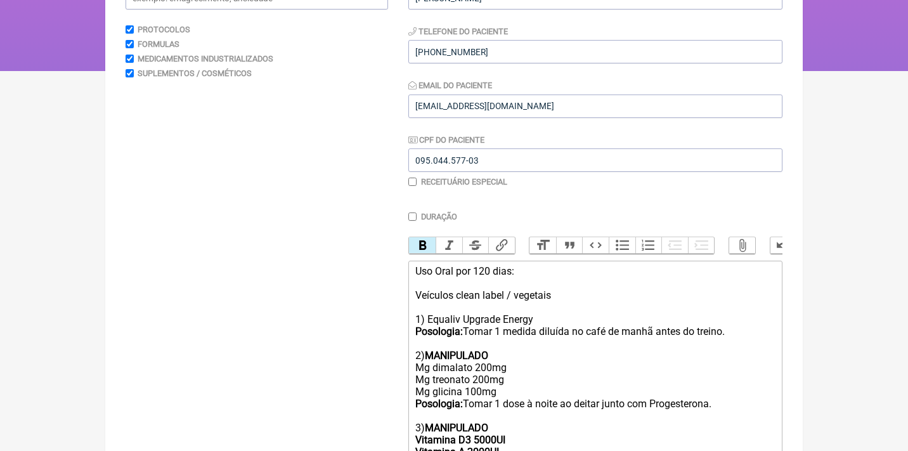
click at [477, 439] on strong "MANIPULADO Vitamina D3 5000UI Vitamina A 2000UI" at bounding box center [460, 439] width 90 height 36
click at [517, 442] on div "Uso Oral por 120 dias: Veículos clean label / vegetais 1) Equaliv Upgrade Energ…" at bounding box center [595, 361] width 360 height 193
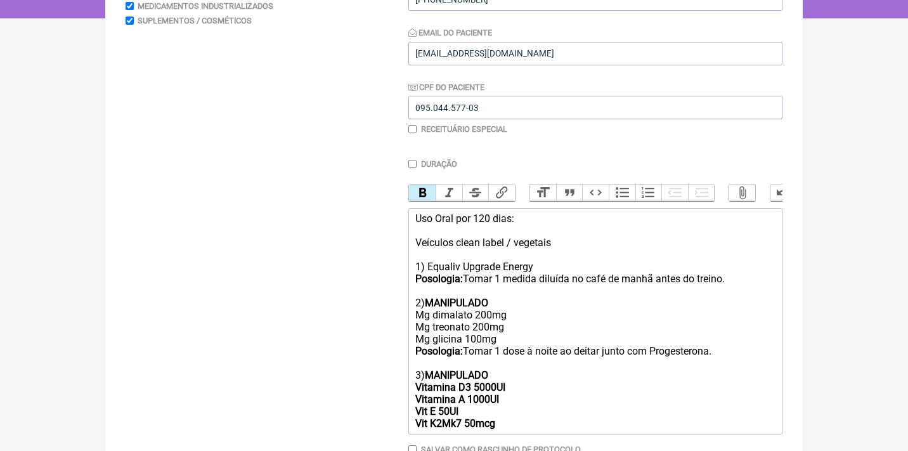
scroll to position [238, 0]
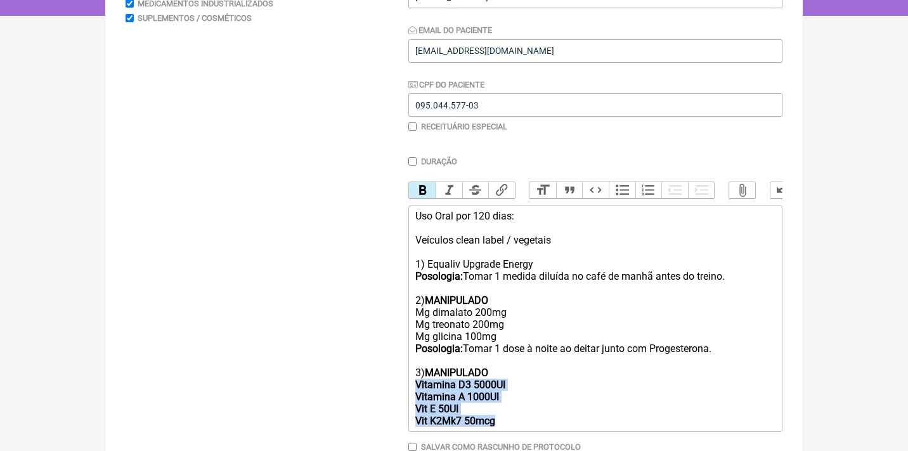
drag, startPoint x: 524, startPoint y: 412, endPoint x: 395, endPoint y: 373, distance: 134.5
click at [396, 373] on form "Buscar Protocolos Formulas Medicamentos Industrializados Suplementos / Cosmétic…" at bounding box center [453, 208] width 657 height 584
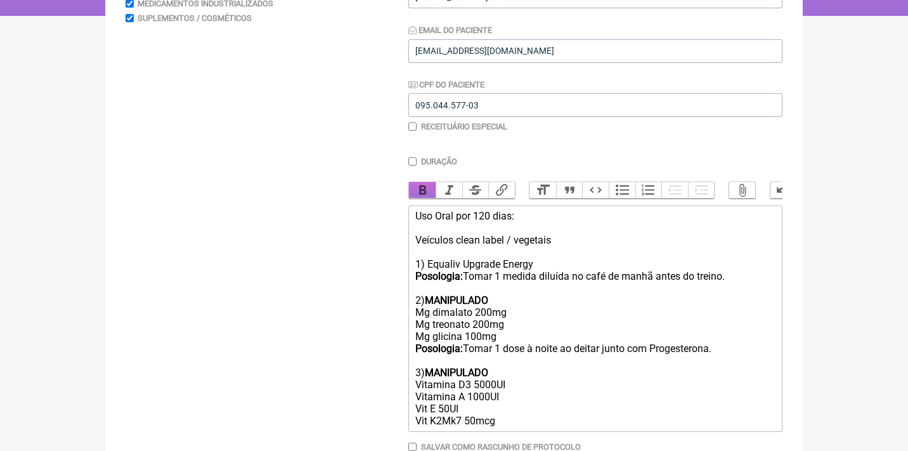
click at [414, 191] on button "Bold" at bounding box center [422, 190] width 27 height 16
drag, startPoint x: 468, startPoint y: 340, endPoint x: 387, endPoint y: 340, distance: 81.1
click at [387, 340] on form "Buscar Protocolos Formulas Medicamentos Industrializados Suplementos / Cosmétic…" at bounding box center [453, 208] width 657 height 584
copy div "Posologia:"
click at [516, 409] on div "Uso Oral por 120 dias: Veículos clean label / vegetais 1) Equaliv Upgrade Energ…" at bounding box center [595, 318] width 360 height 217
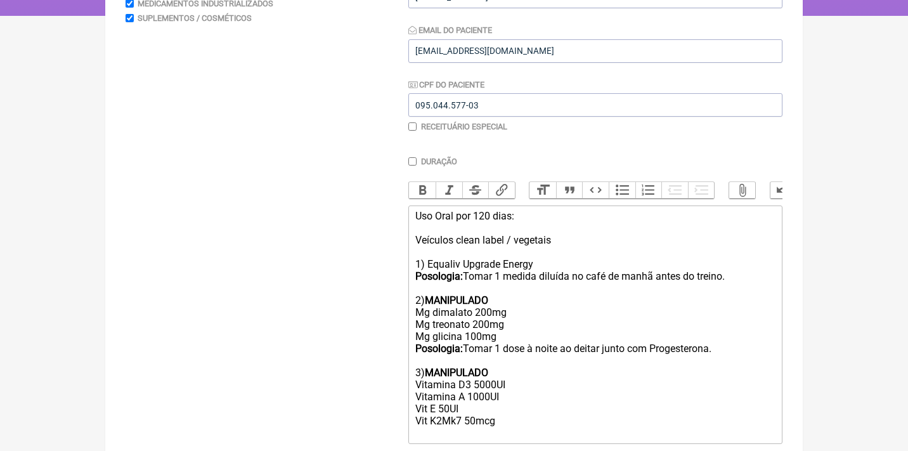
paste trix-editor "strong>Posologia:</strong>&nbsp;"
click at [477, 379] on div "Uso Oral por 120 dias: Veículos clean label / vegetais 1) Equaliv Upgrade Energ…" at bounding box center [595, 324] width 360 height 229
click at [480, 384] on div "Uso Oral por 120 dias: Veículos clean label / vegetais 1) Equaliv Upgrade Energ…" at bounding box center [595, 324] width 360 height 229
click at [546, 422] on div "Uso Oral por 120 dias: Veículos clean label / vegetais 1) Equaliv Upgrade Energ…" at bounding box center [595, 324] width 360 height 229
click at [517, 414] on div "Uso Oral por 120 dias: Veículos clean label / vegetais 1) Equaliv Upgrade Energ…" at bounding box center [595, 324] width 360 height 229
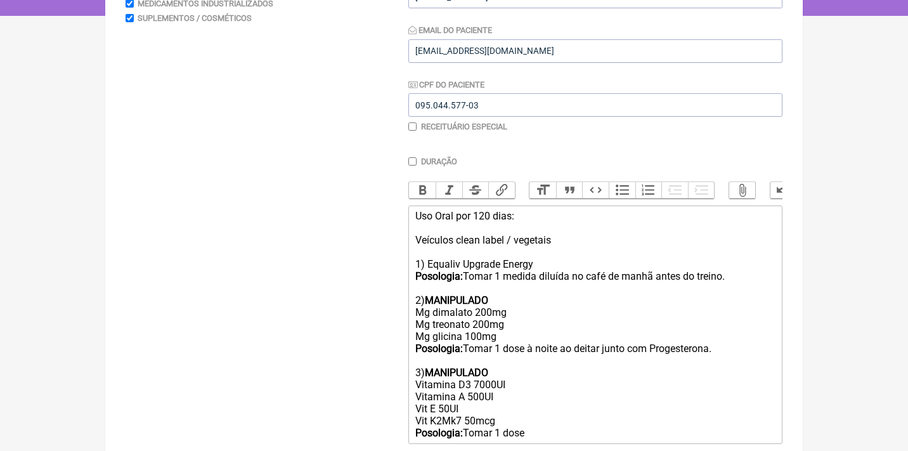
click at [510, 408] on div "Uso Oral por 120 dias: Veículos clean label / vegetais 1) Equaliv Upgrade Energ…" at bounding box center [595, 324] width 360 height 229
click at [509, 421] on div "Uso Oral por 120 dias: Veículos clean label / vegetais 1) Equaliv Upgrade Energ…" at bounding box center [595, 330] width 360 height 241
click at [553, 433] on div "Uso Oral por 120 dias: Veículos clean label / vegetais 1) Equaliv Upgrade Energ…" at bounding box center [595, 330] width 360 height 241
type trix-editor "<div>Uso Oral por 120 dias:<br><br>Veículos clean label / vegetais<br><br>1) Eq…"
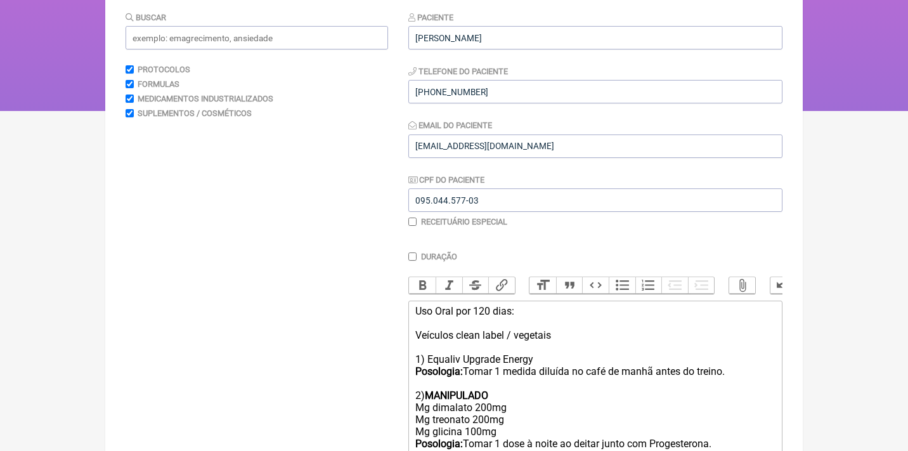
scroll to position [32, 0]
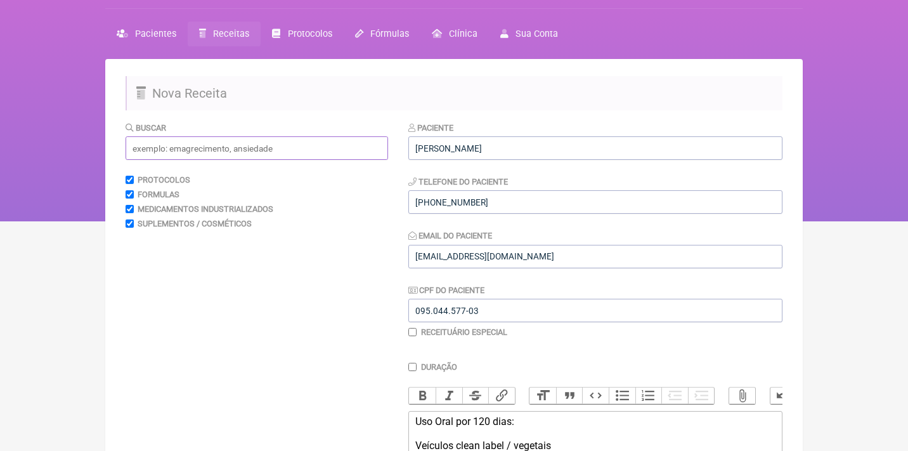
click at [233, 151] on input "text" at bounding box center [256, 147] width 262 height 23
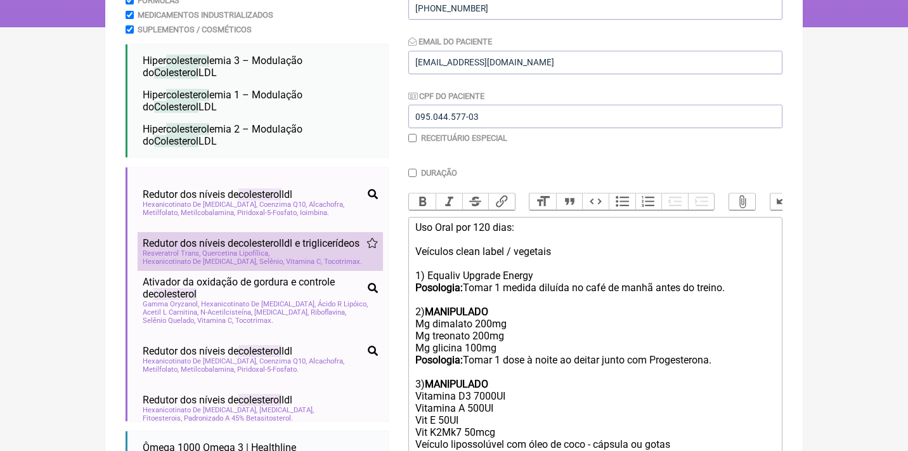
scroll to position [39, 0]
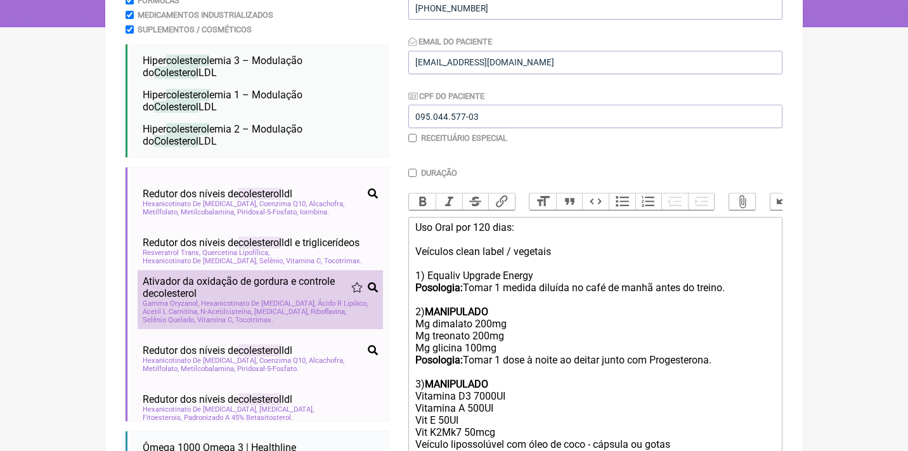
type input "colesterol"
click at [257, 299] on span "Hexanicotinato De Inositol" at bounding box center [258, 303] width 115 height 8
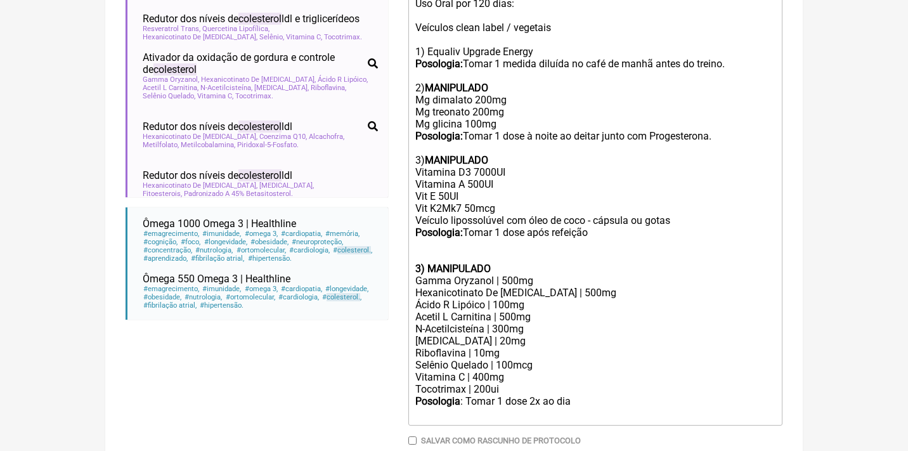
scroll to position [453, 0]
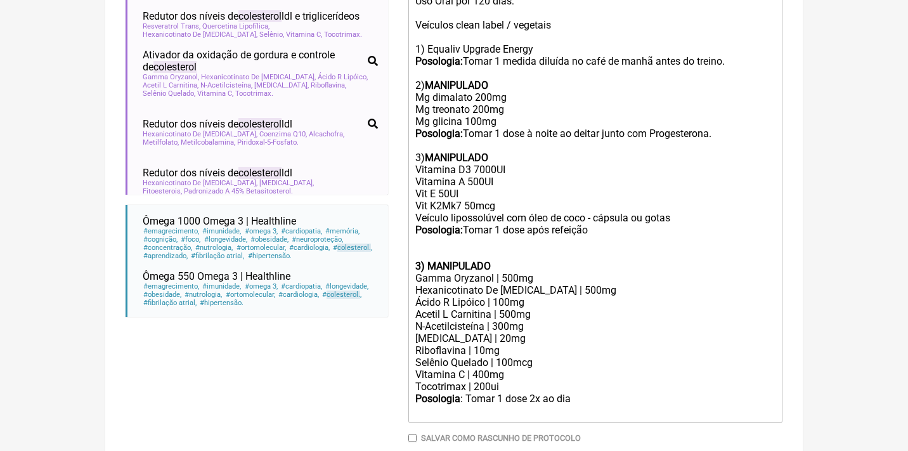
click at [416, 260] on strong "3) MANIPULADO" at bounding box center [452, 266] width 75 height 12
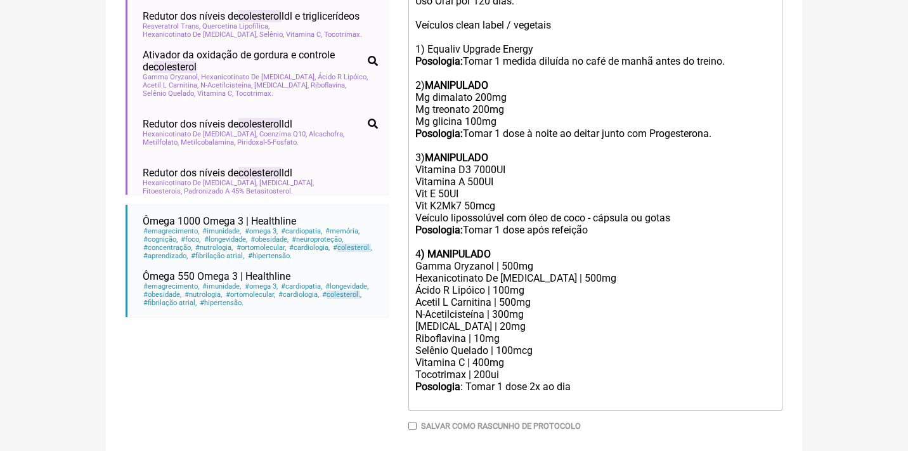
click at [500, 284] on div "Ácido R Lipóico | 100mg" at bounding box center [595, 290] width 360 height 12
click at [507, 296] on div "Acetil L Carnitina | 500mg" at bounding box center [595, 302] width 360 height 12
drag, startPoint x: 537, startPoint y: 295, endPoint x: 413, endPoint y: 296, distance: 123.6
click at [413, 296] on trix-editor "Uso Oral por 120 dias: Veículos clean label / vegetais 1) Equaliv Upgrade Energ…" at bounding box center [595, 200] width 374 height 420
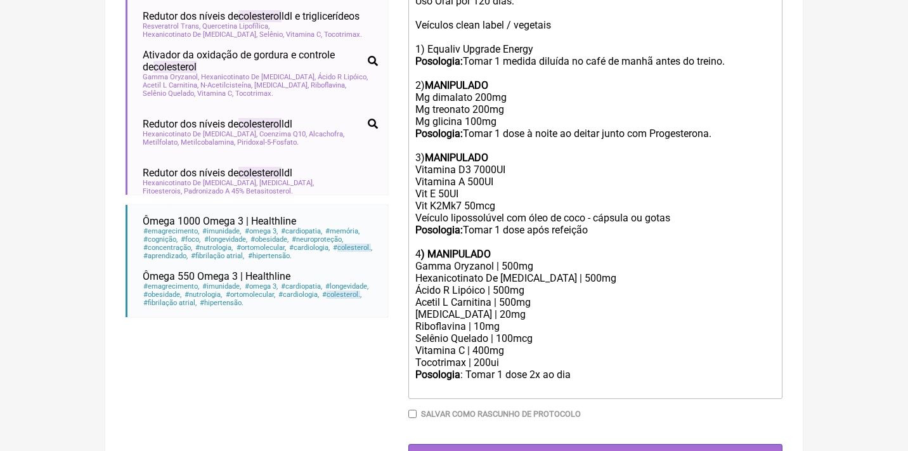
click at [516, 344] on div "Vitamina C | 400mg" at bounding box center [595, 350] width 360 height 12
click at [515, 368] on div "Posologia : Tomar 1 dose 2x ao dia ㅤ" at bounding box center [595, 380] width 360 height 25
drag, startPoint x: 511, startPoint y: 341, endPoint x: 408, endPoint y: 331, distance: 103.7
click at [415, 356] on div "Tocotrimax | 200ui" at bounding box center [595, 362] width 360 height 12
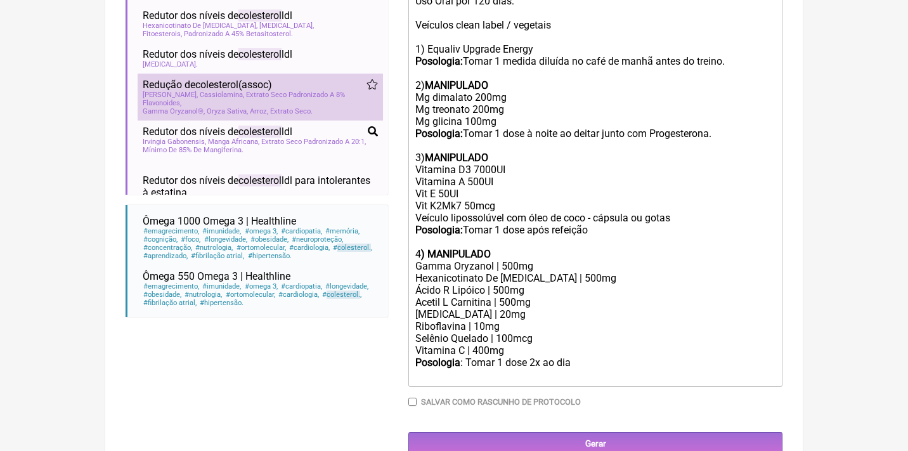
scroll to position [193, 0]
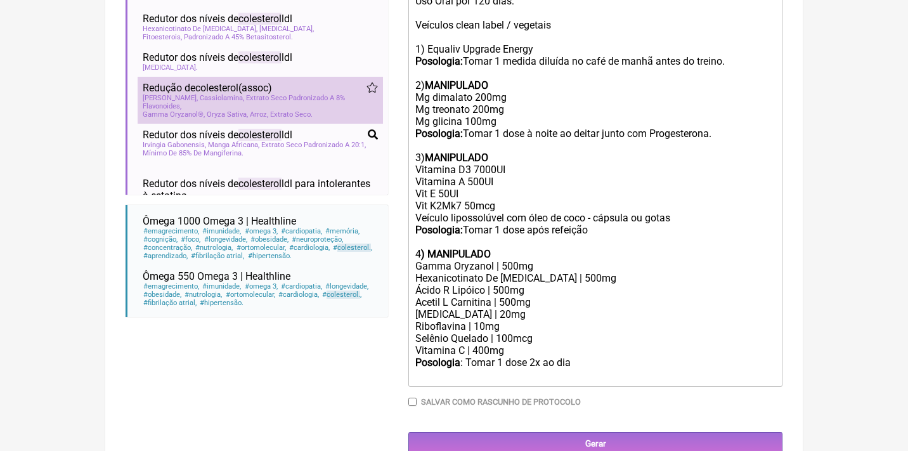
click at [263, 94] on span "Cássia Nomame, Cassiolamina, Extrato Seco Padronizado A 8% Flavonoides" at bounding box center [260, 102] width 235 height 16
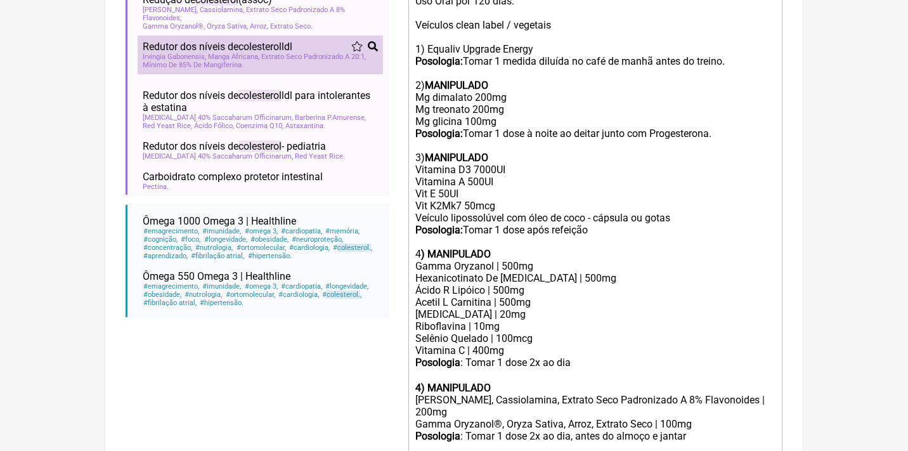
scroll to position [281, 0]
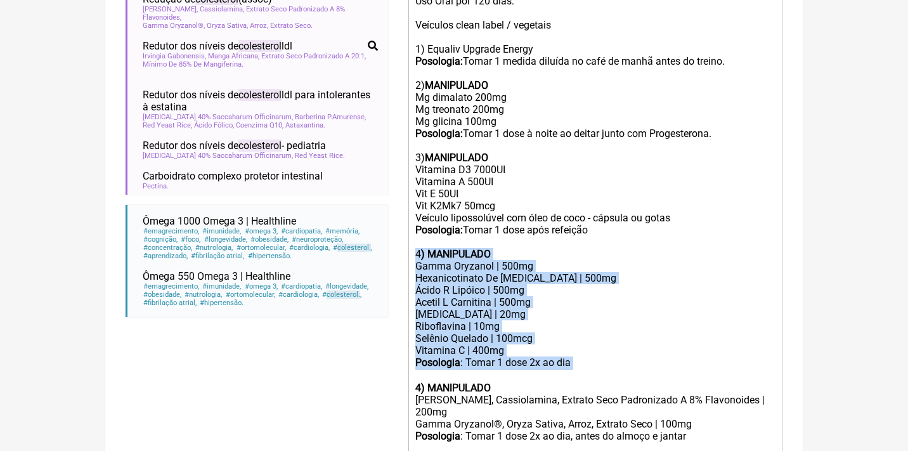
drag, startPoint x: 582, startPoint y: 346, endPoint x: 389, endPoint y: 239, distance: 220.4
click at [389, 239] on form "Buscar colesterol Protocolos Formulas Medicamentos Industrializados Suplementos…" at bounding box center [453, 115] width 657 height 828
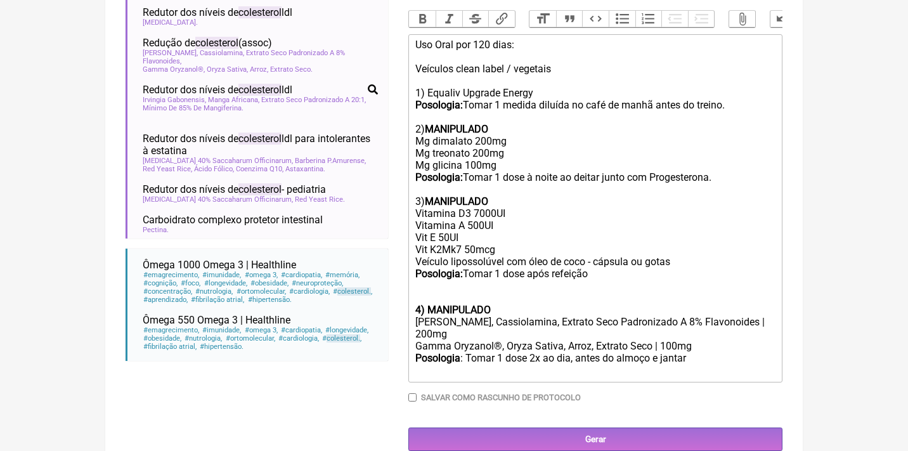
scroll to position [397, 0]
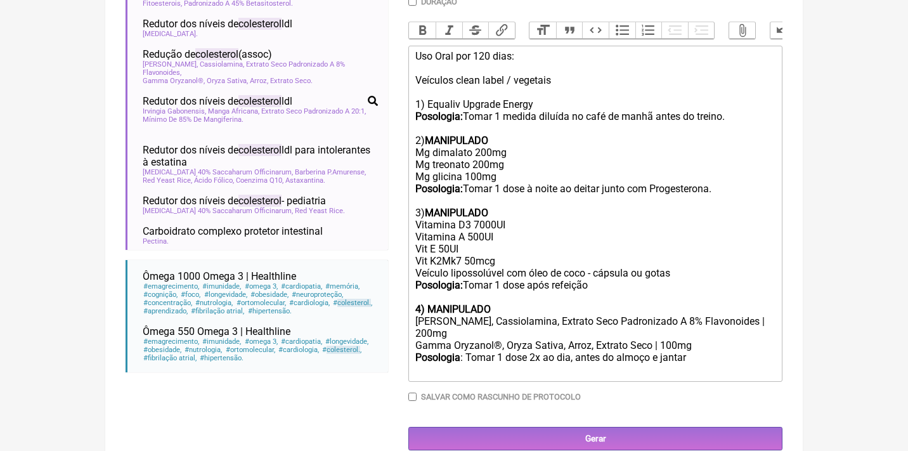
click at [700, 351] on div "Posologia : Tomar 1 dose 2x ao dia, antes do almoço e jantar ㅤ" at bounding box center [595, 363] width 360 height 25
click at [476, 315] on div "Cássia Nomame, Cassiolamina, Extrato Seco Padronizado A 8% Flavonoides | 200mg" at bounding box center [595, 327] width 360 height 24
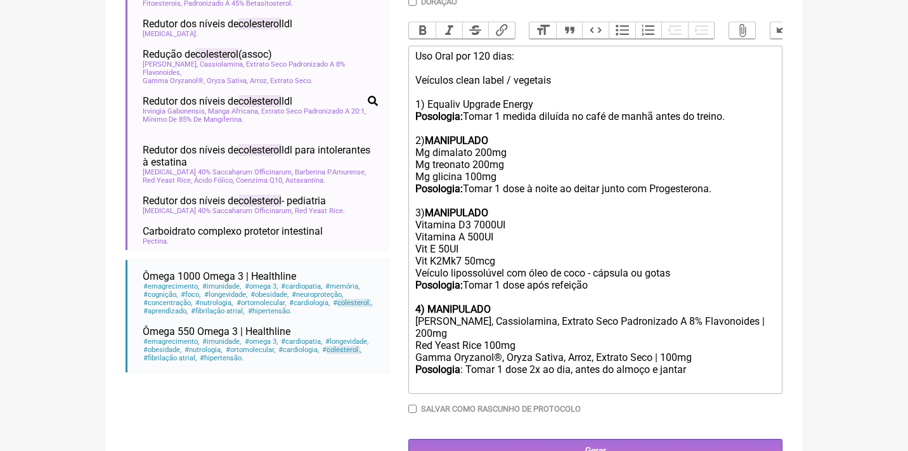
click at [705, 363] on div "Posologia : Tomar 1 dose 2x ao dia, antes do almoço e jantar ㅤ" at bounding box center [595, 375] width 360 height 25
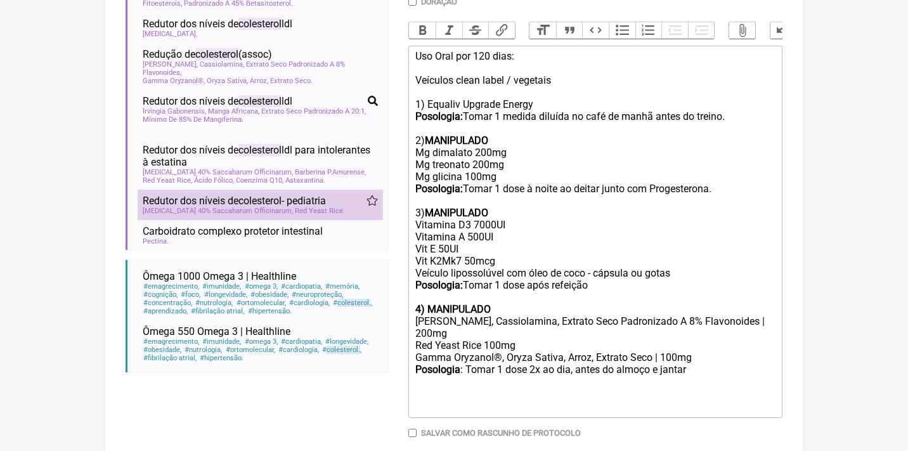
click at [326, 195] on span "Redutor dos níveis de colesterol - pediatria" at bounding box center [234, 201] width 183 height 12
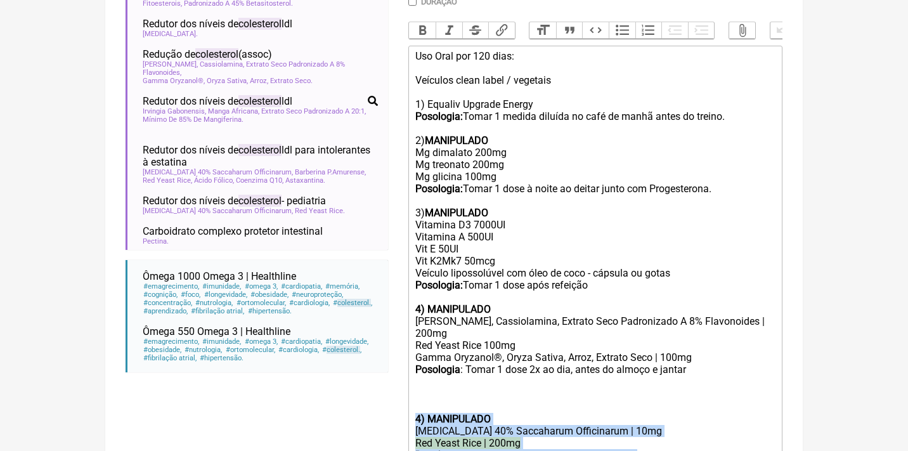
drag, startPoint x: 650, startPoint y: 441, endPoint x: 406, endPoint y: 400, distance: 247.5
click at [406, 400] on form "Buscar colesterol Protocolos Formulas Medicamentos Industrializados Suplementos…" at bounding box center [453, 152] width 657 height 792
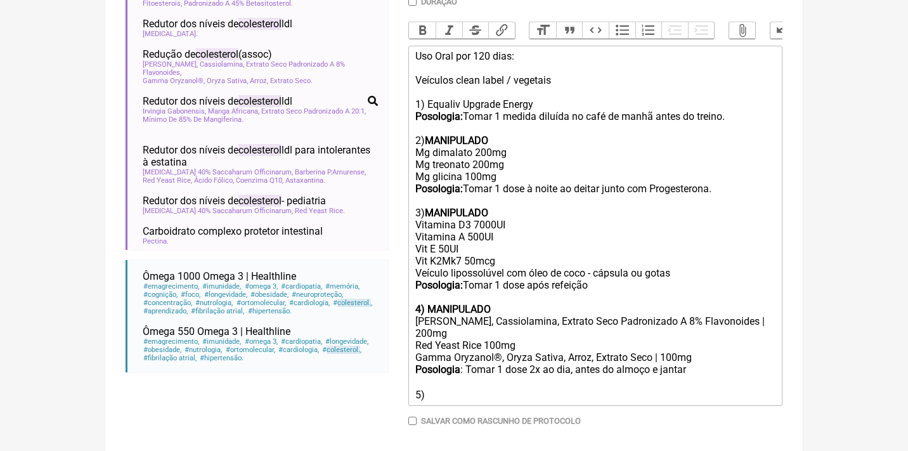
type trix-editor "<div>Uso Oral por 120 dias:<br><br>Veículos clean label / vegetais<br><br>1) Eq…"
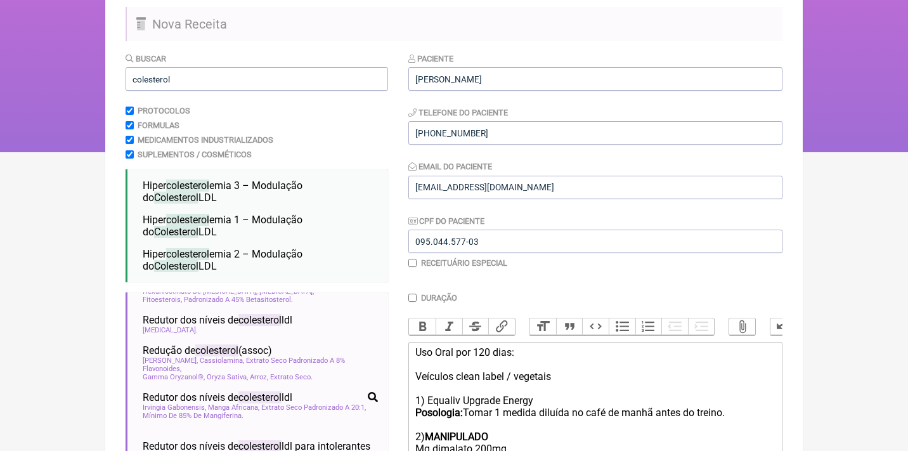
scroll to position [0, 0]
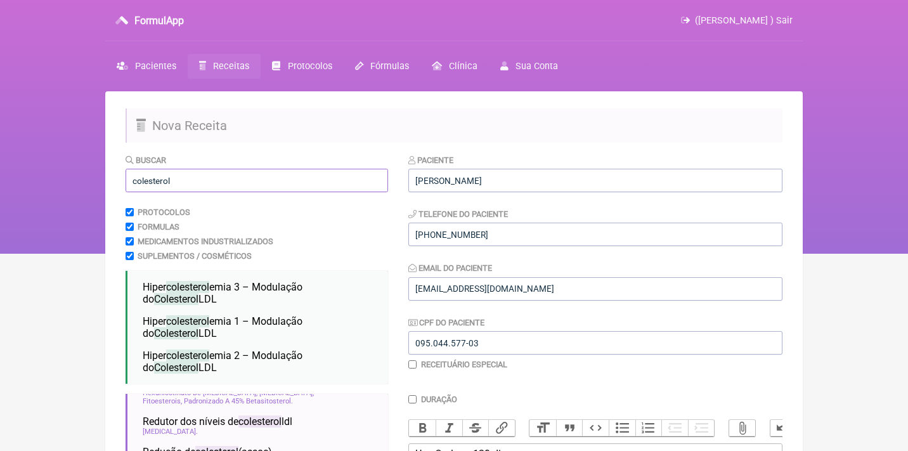
drag, startPoint x: 200, startPoint y: 182, endPoint x: 107, endPoint y: 173, distance: 93.0
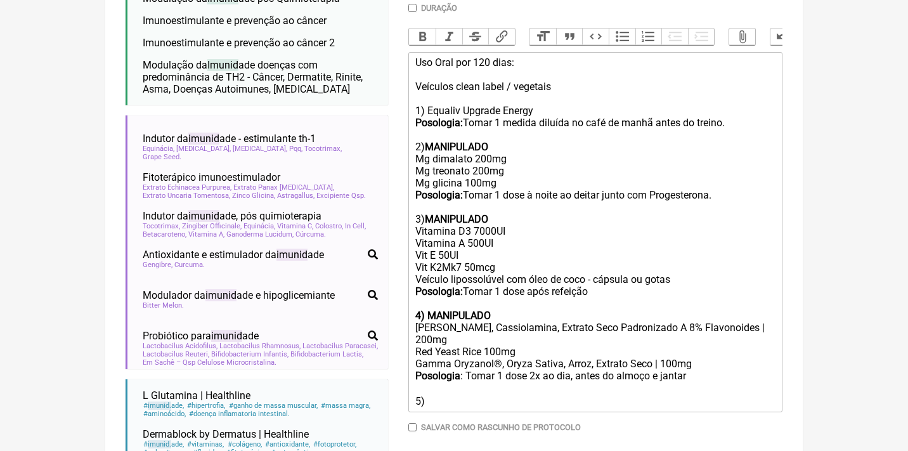
scroll to position [392, 0]
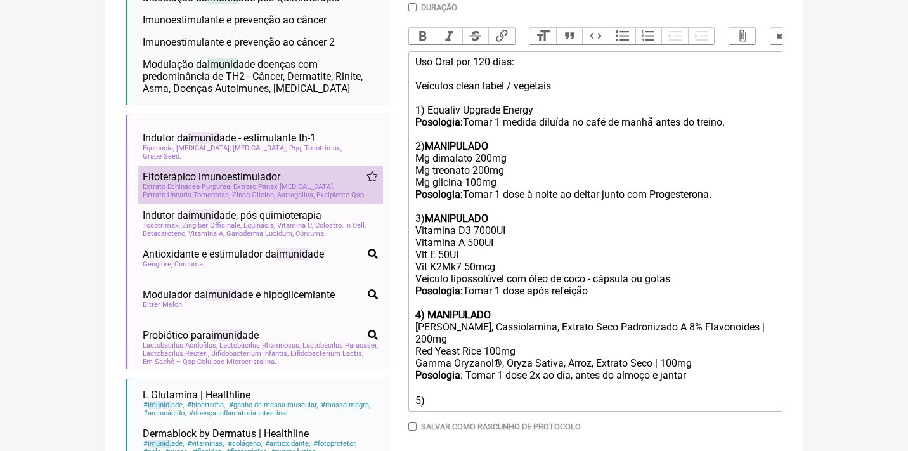
type input "imunidade"
click at [231, 183] on span "Extrato Echinacea Purpurea" at bounding box center [187, 187] width 89 height 8
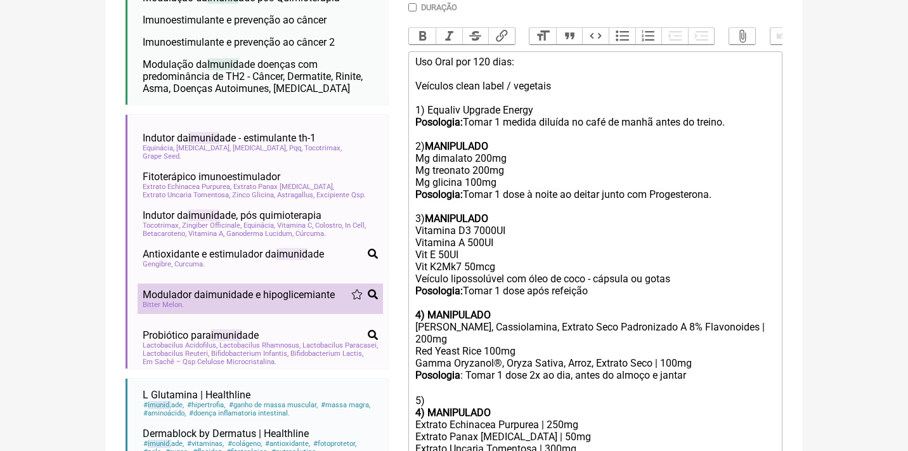
click at [247, 288] on span "Modulador da imunid ade e hipoglicemiante" at bounding box center [239, 294] width 192 height 12
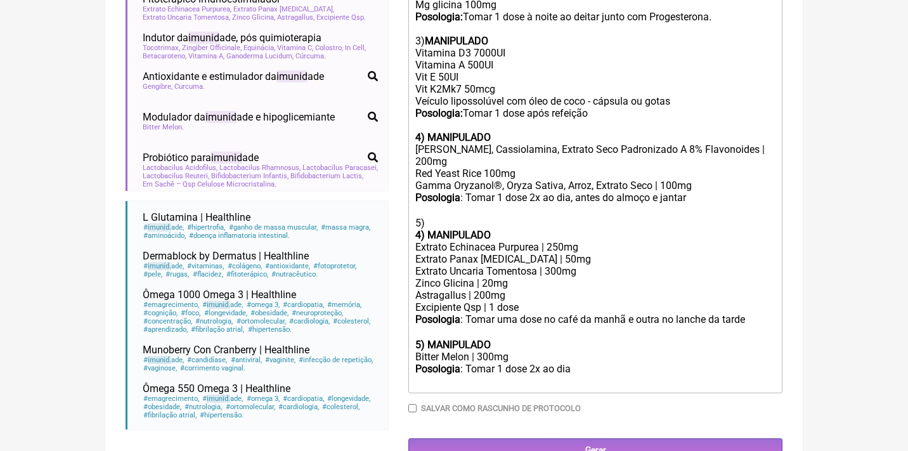
scroll to position [568, 0]
click at [537, 180] on div "Gamma Oryzanol®, Oryza Sativa, Arroz, Extrato Seco | 100mg" at bounding box center [595, 186] width 360 height 12
click at [519, 156] on div "Cássia Nomame, Cassiolamina, Extrato Seco Padronizado A 8% Flavonoides | 200mg …" at bounding box center [595, 162] width 360 height 36
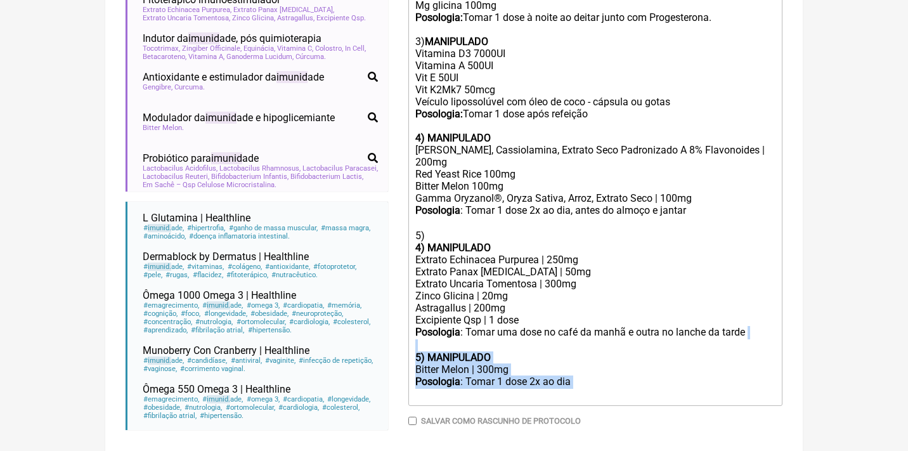
drag, startPoint x: 610, startPoint y: 352, endPoint x: 407, endPoint y: 318, distance: 205.7
click at [407, 318] on form "Buscar imunidade Protocolos Formulas Medicamentos Industrializados Suplementos …" at bounding box center [453, 29] width 657 height 889
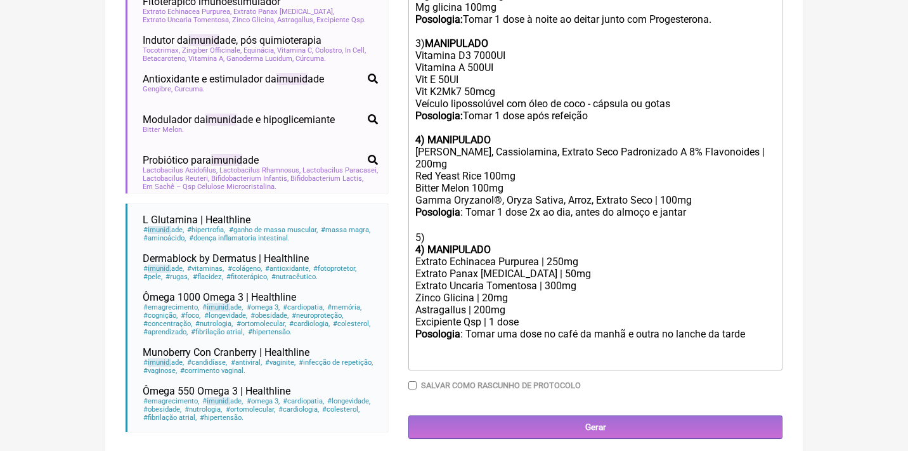
click at [424, 221] on div "Posologia : Tomar 1 dose 2x ao dia, antes do almoço e jantar ㅤ 5)" at bounding box center [595, 224] width 360 height 37
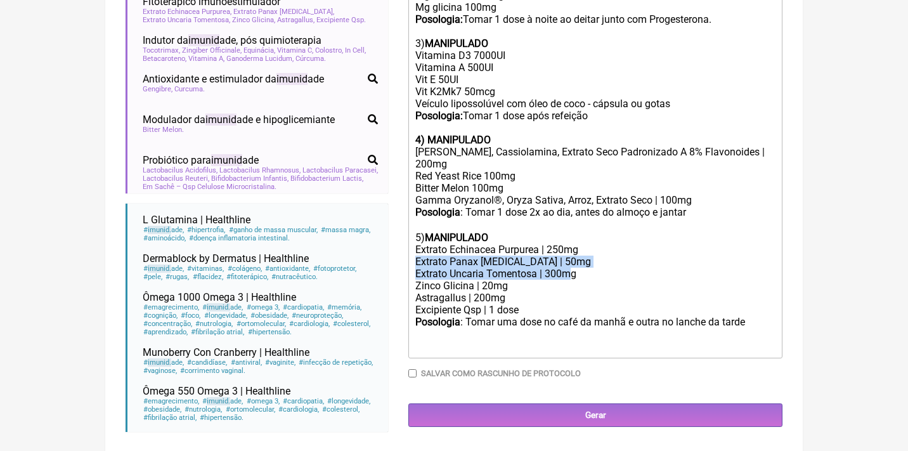
drag, startPoint x: 416, startPoint y: 237, endPoint x: 575, endPoint y: 252, distance: 159.7
click at [575, 252] on trix-editor "Uso Oral por 120 dias: Veículos clean label / vegetais 1) Equaliv Upgrade Energ…" at bounding box center [595, 117] width 374 height 482
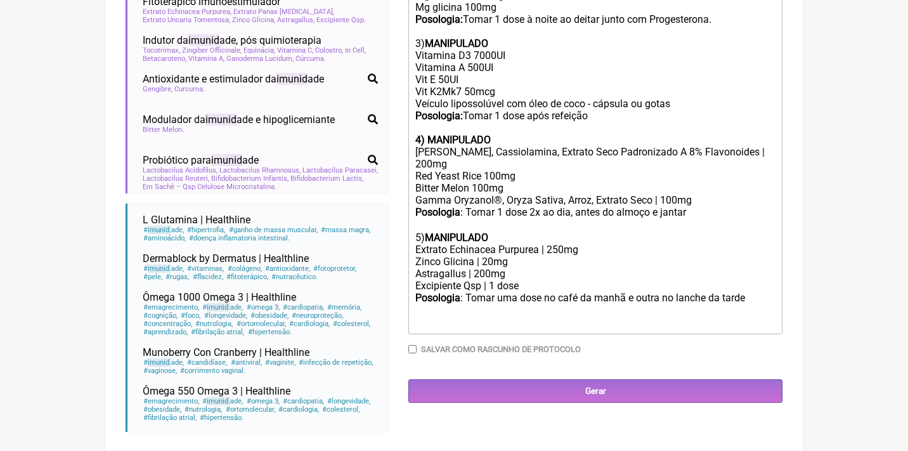
click at [487, 255] on div "Zinco Glicina | 20mg" at bounding box center [595, 261] width 360 height 12
click at [478, 267] on div "Astragallus | 200mg" at bounding box center [595, 273] width 360 height 12
drag, startPoint x: 513, startPoint y: 253, endPoint x: 409, endPoint y: 253, distance: 103.3
click at [409, 253] on trix-editor "Uso Oral por 120 dias: Veículos clean label / vegetais 1) Equaliv Upgrade Energ…" at bounding box center [595, 105] width 374 height 458
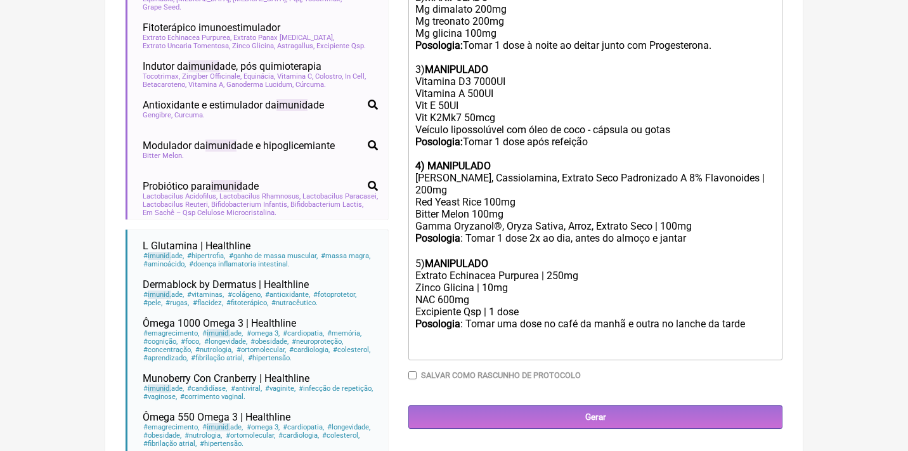
scroll to position [541, 0]
click at [757, 318] on div "Posologia : Tomar uma dose no café da manhã e outra no lanche da tarde ㅤ" at bounding box center [595, 336] width 360 height 37
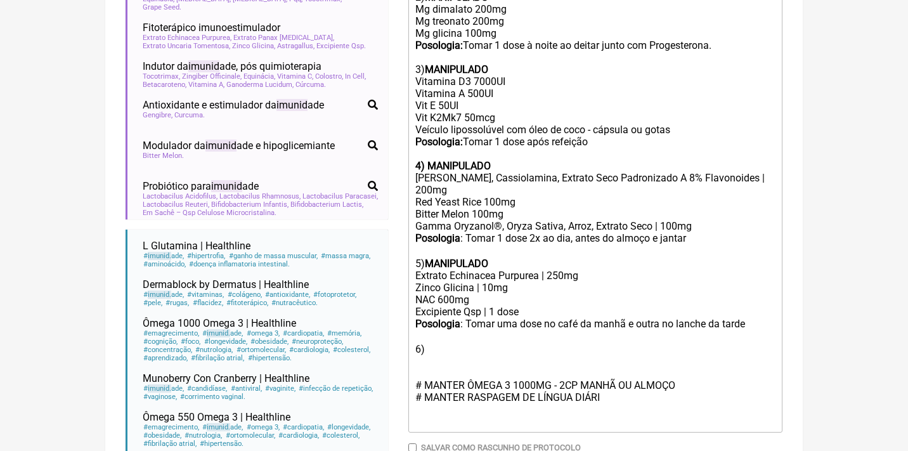
type trix-editor "<div>Uso Oral por 120 dias:<br><br>Veículos clean label / vegetais<br><br>1) Eq…"
click at [434, 326] on div "Posologia : Tomar uma dose no café da manhã e outra no lanche da tarde ㅤ 6) # M…" at bounding box center [595, 373] width 360 height 110
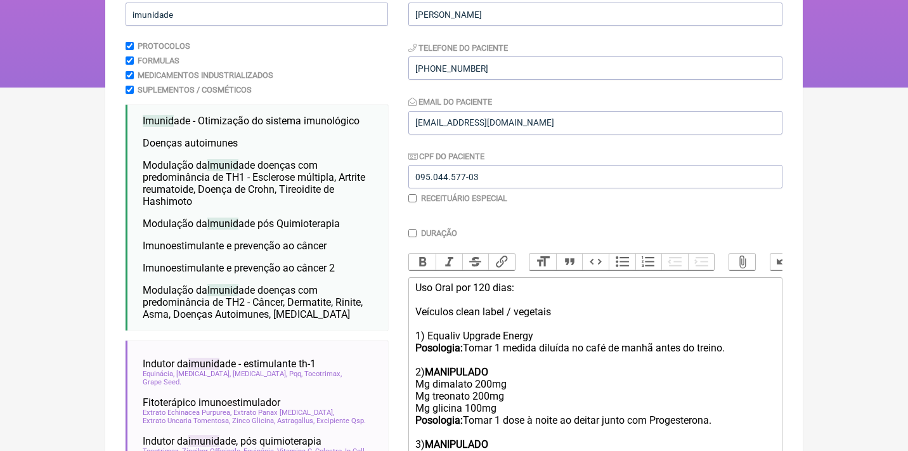
scroll to position [92, 0]
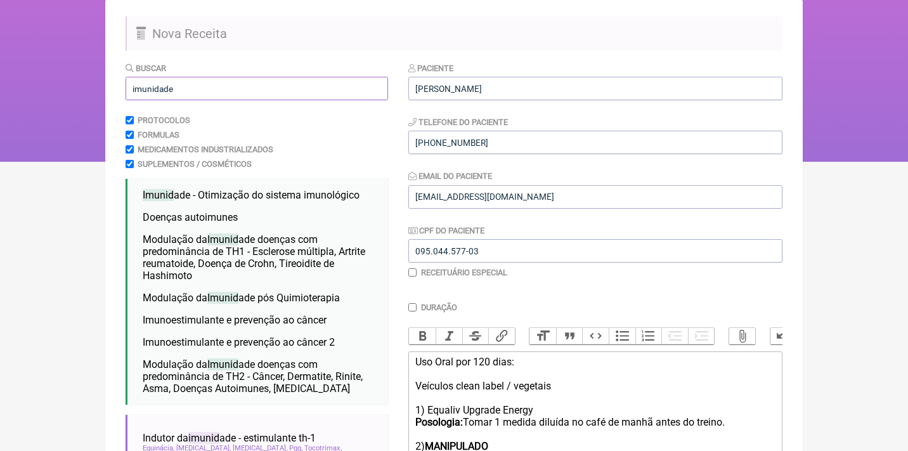
drag, startPoint x: 185, startPoint y: 96, endPoint x: 104, endPoint y: 65, distance: 86.9
click at [105, 73] on div "FormulApp (Mariana Frascari ) Sair Pacientes Receitas Protocolos Fórmulas Clíni…" at bounding box center [454, 35] width 908 height 254
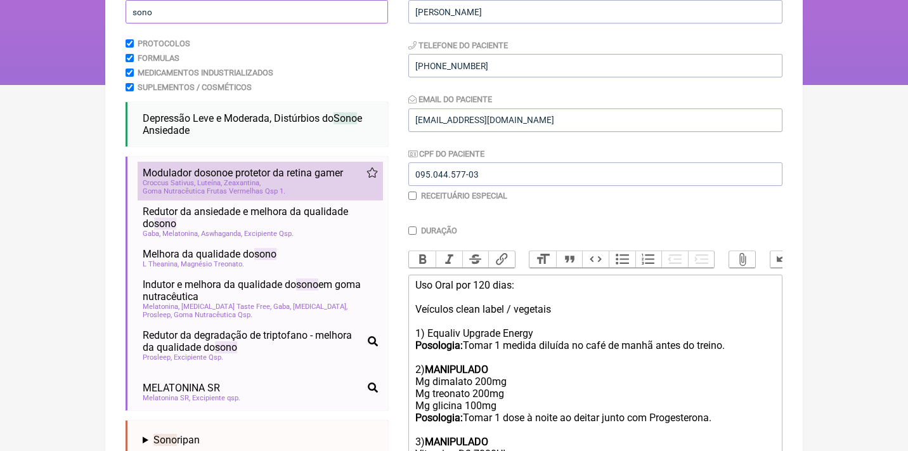
scroll to position [1, 0]
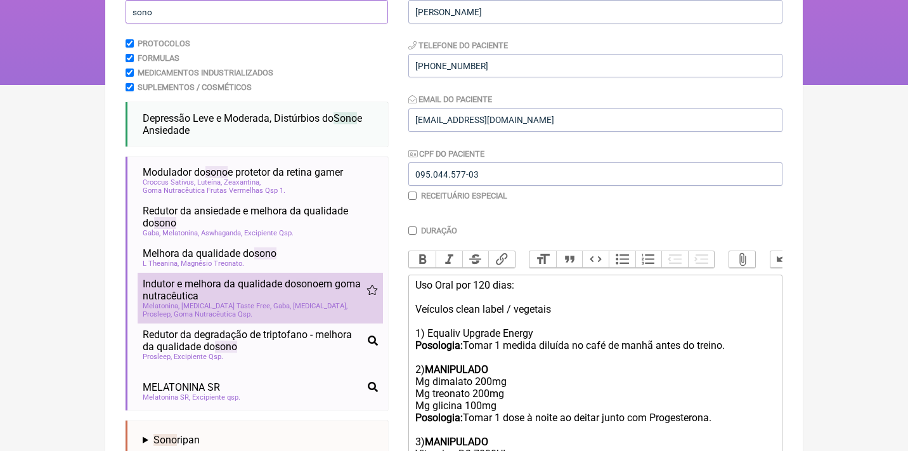
type input "sono"
click at [201, 291] on span "Indutor e melhora da qualidade do sono em goma nutracêutica" at bounding box center [255, 290] width 224 height 24
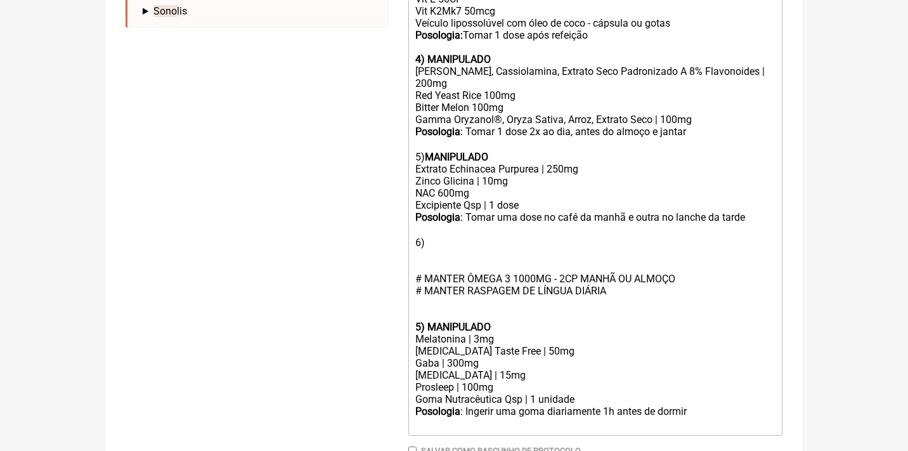
scroll to position [655, 0]
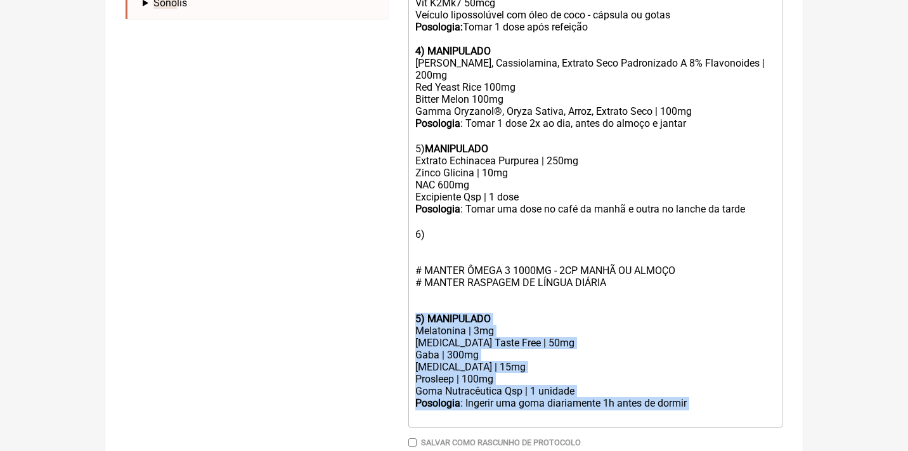
drag, startPoint x: 702, startPoint y: 370, endPoint x: 408, endPoint y: 292, distance: 304.4
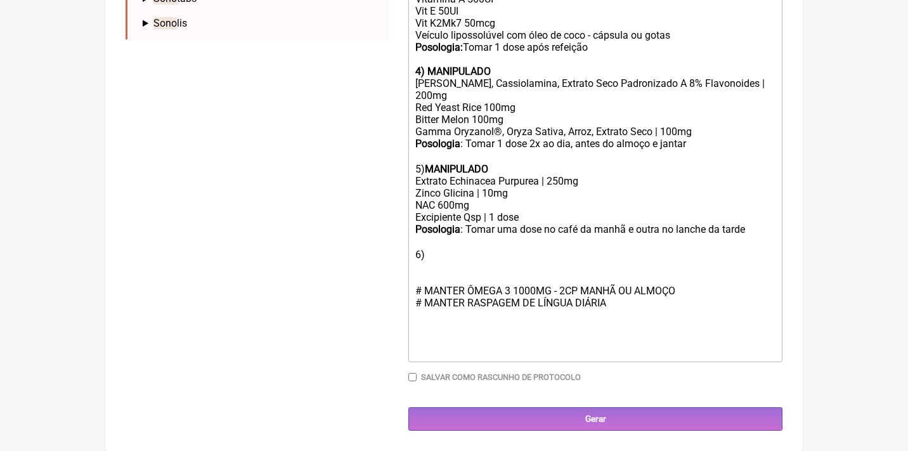
scroll to position [603, 0]
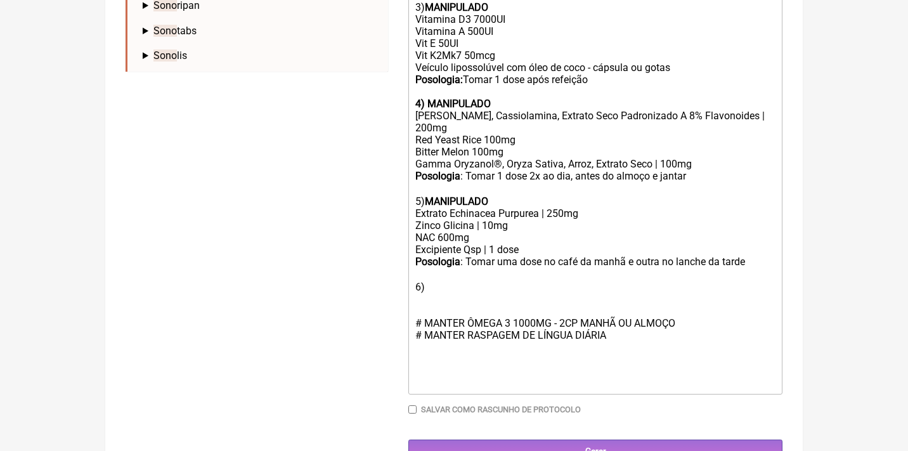
click at [428, 262] on div "Posologia : Tomar uma dose no café da manhã e outra no lanche da tarde ㅤ 6) # M…" at bounding box center [595, 310] width 360 height 110
paste trix-editor "<strong>5) MANIPULADO</strong></div><div>Melatonina | 3mg</div><div>Magnesio Ta…"
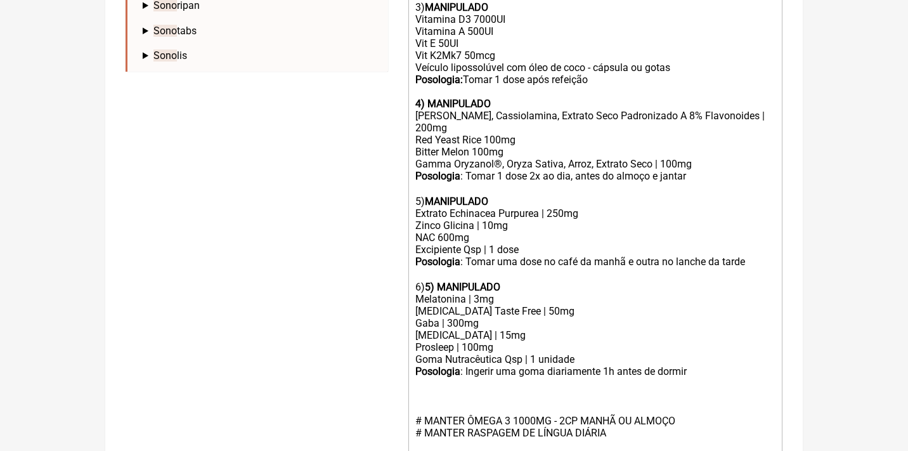
click at [440, 281] on strong "5) MANIPULADO" at bounding box center [462, 287] width 75 height 12
click at [476, 293] on div "Melatonina | 3mg" at bounding box center [595, 299] width 360 height 12
drag, startPoint x: 556, startPoint y: 285, endPoint x: 391, endPoint y: 286, distance: 164.8
click at [391, 288] on form "Buscar sono Protocolos Formulas Medicamentos Industrializados Suplementos / Cos…" at bounding box center [453, 56] width 657 height 1010
drag, startPoint x: 552, startPoint y: 287, endPoint x: 409, endPoint y: 278, distance: 143.5
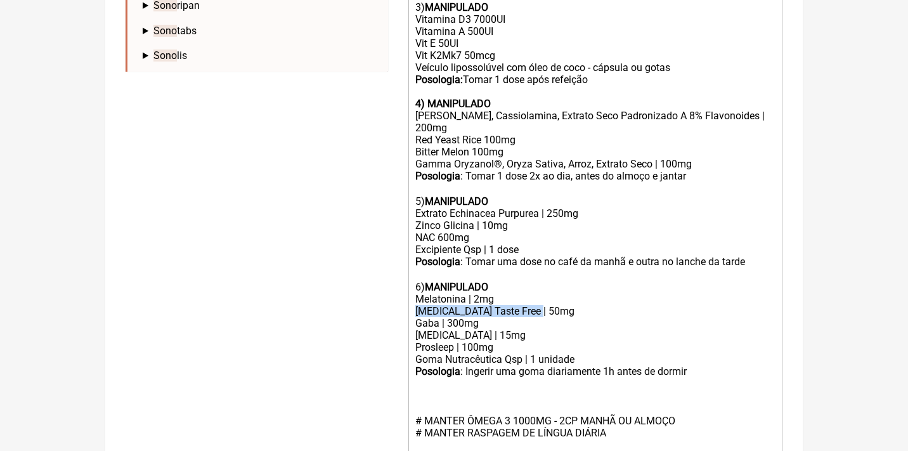
click at [409, 281] on trix-editor "Uso Oral por 120 dias: Veículos clean label / vegetais 1) Equaliv Upgrade Energ…" at bounding box center [595, 166] width 374 height 652
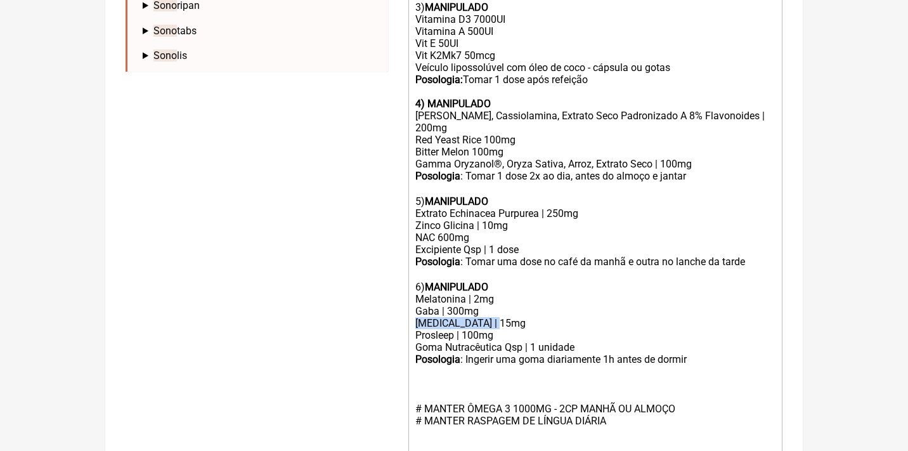
drag, startPoint x: 498, startPoint y: 297, endPoint x: 411, endPoint y: 291, distance: 87.1
click at [411, 292] on trix-editor "Uso Oral por 120 dias: Veículos clean label / vegetais 1) Equaliv Upgrade Energ…" at bounding box center [595, 159] width 374 height 639
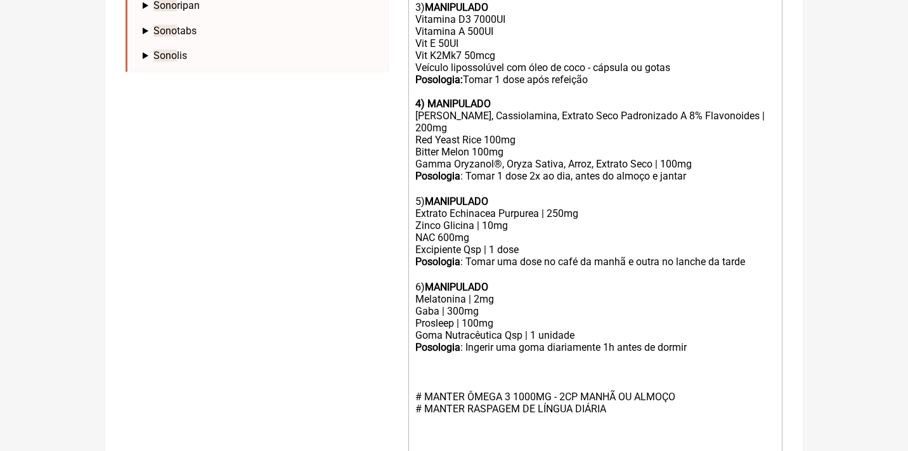
click at [456, 305] on div "Gaba | 300mg" at bounding box center [595, 311] width 360 height 12
click at [531, 341] on div "Posologia : Ingerir uma goma diariamente 1h antes de dormir ㅤ" at bounding box center [595, 347] width 360 height 13
click at [695, 341] on div "Posologia : Ingerir uma dose diariamente 1h antes de dormir ㅤ" at bounding box center [595, 347] width 360 height 13
type trix-editor "<div>Uso Oral por 120 dias:<br><br>Veículos clean label / vegetais<br><br>1) Eq…"
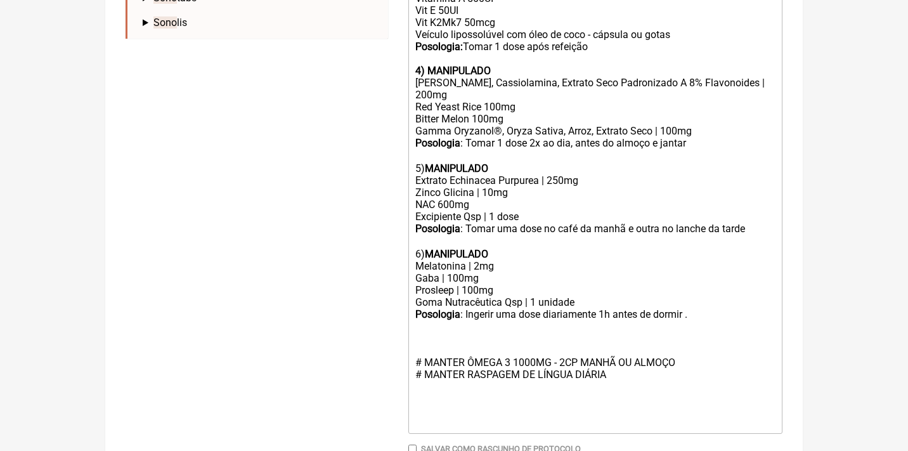
scroll to position [660, 0]
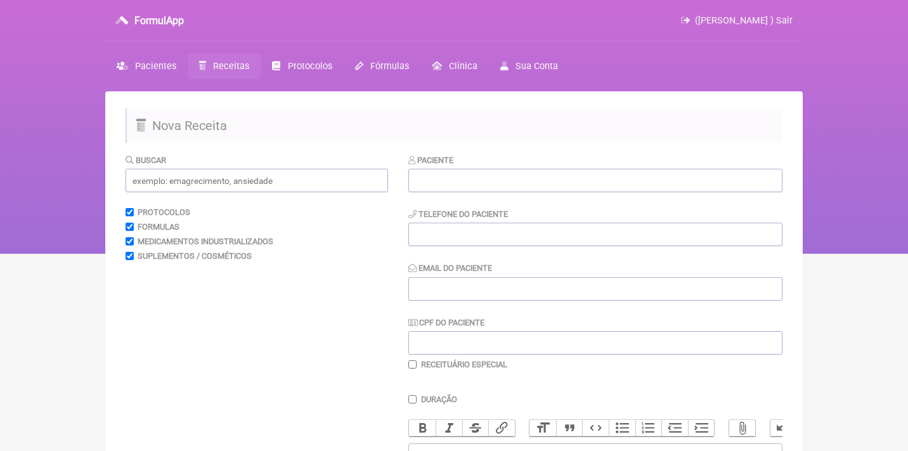
click at [227, 68] on span "Receitas" at bounding box center [231, 66] width 36 height 11
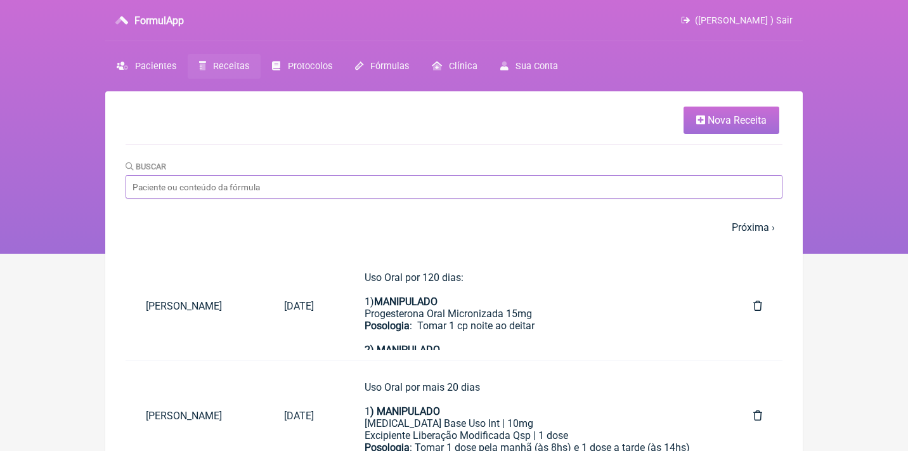
click at [294, 196] on input "Buscar" at bounding box center [453, 186] width 657 height 23
type input "[PERSON_NAME]"
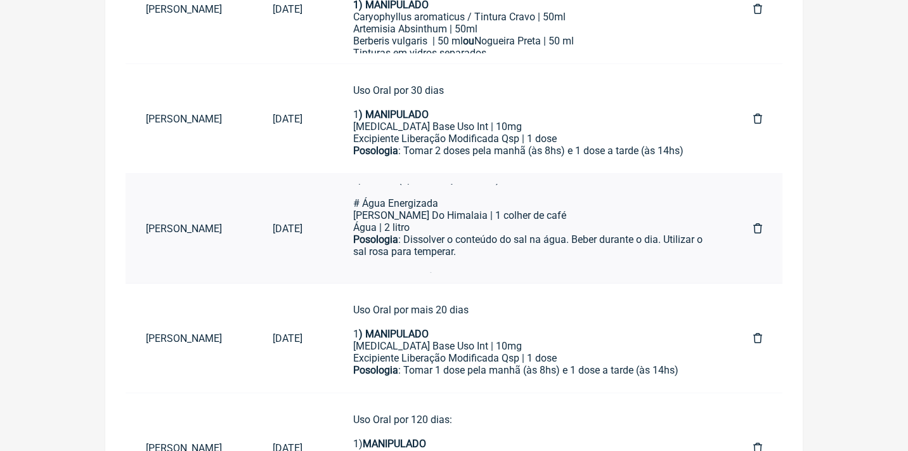
scroll to position [520, 0]
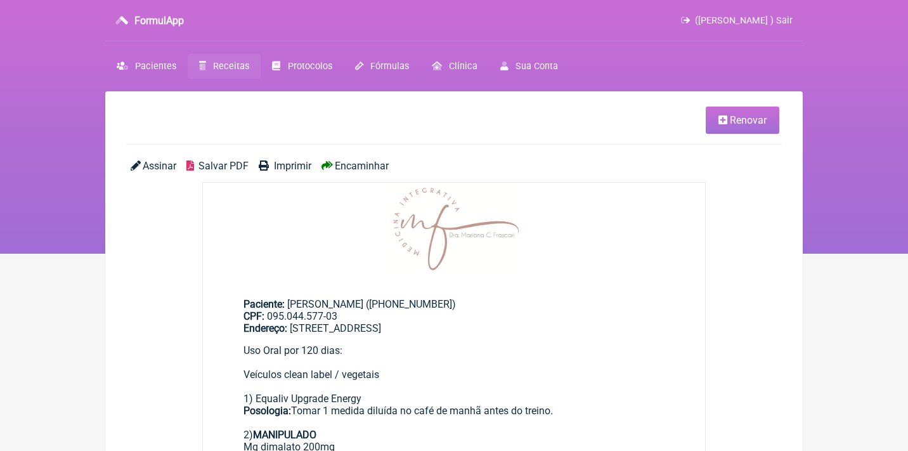
click at [216, 165] on span "Salvar PDF" at bounding box center [223, 166] width 50 height 12
click at [224, 70] on span "Receitas" at bounding box center [231, 66] width 36 height 11
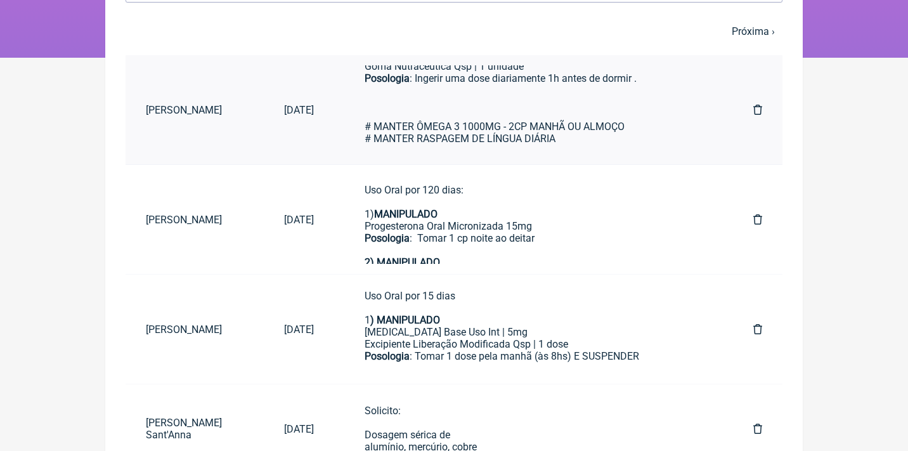
scroll to position [503, 0]
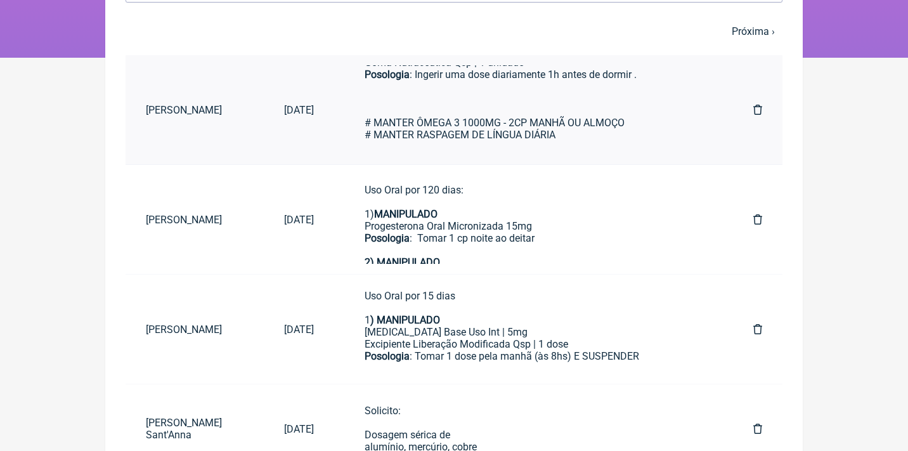
click at [413, 117] on div "# MANTER ÔMEGA 3 1000MG - 2CP MANHÃ OU ALMOÇO # MANTER RASPAGEM DE LÍNGUA DIÁRIA" at bounding box center [533, 122] width 338 height 84
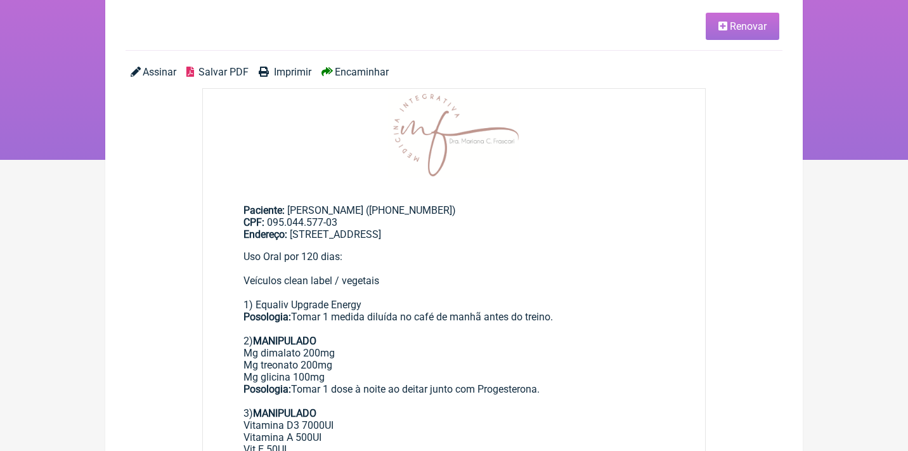
scroll to position [95, 0]
click at [724, 29] on icon at bounding box center [722, 25] width 9 height 10
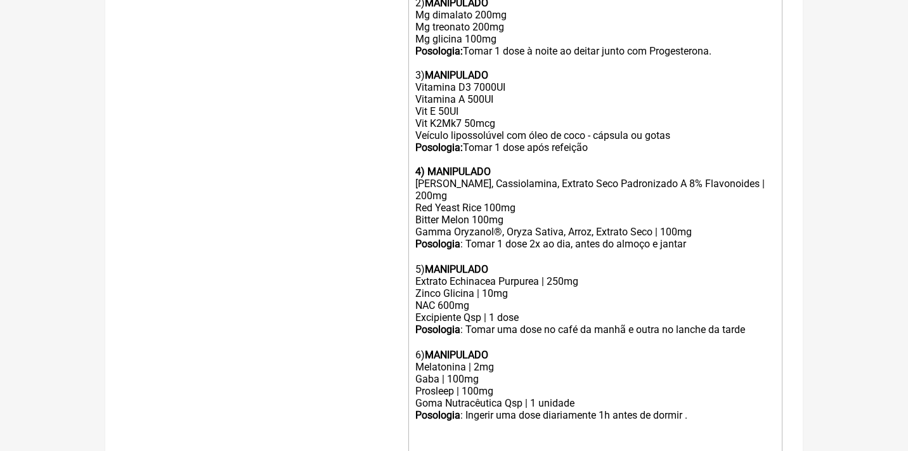
scroll to position [591, 0]
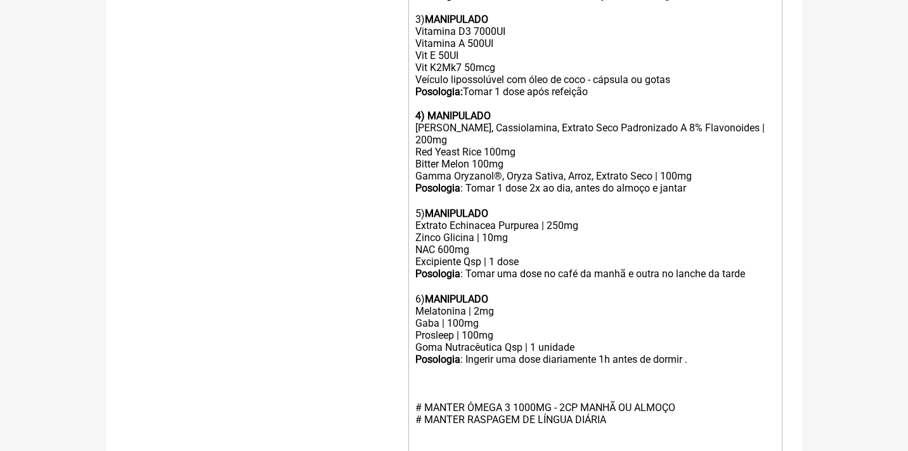
click at [615, 387] on div "# MANTER ÔMEGA 3 1000MG - 2CP MANHÃ OU ALMOÇO # MANTER RASPAGEM DE LÍNGUA DIÁRIA" at bounding box center [595, 407] width 360 height 84
type trix-editor "<div>Uso Oral por 120 dias:<br><br>Veículos clean label / vegetais<br><br>1) Eq…"
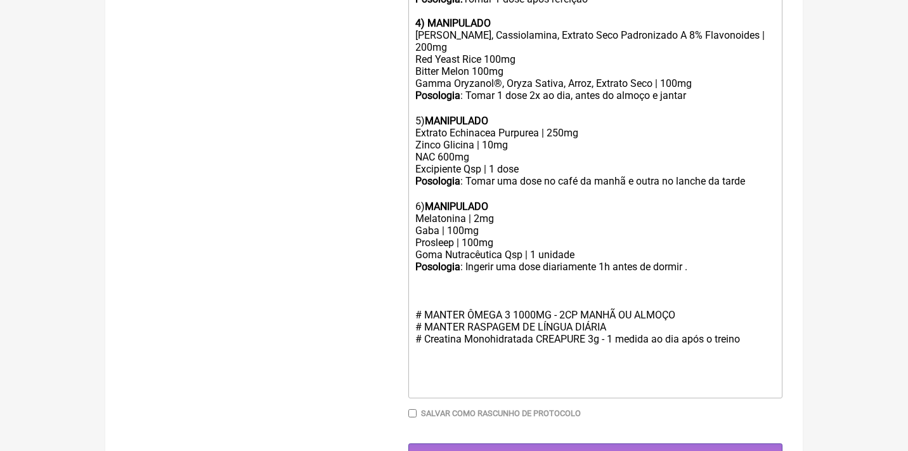
scroll to position [683, 0]
click at [645, 444] on input "Gerar" at bounding box center [595, 455] width 374 height 23
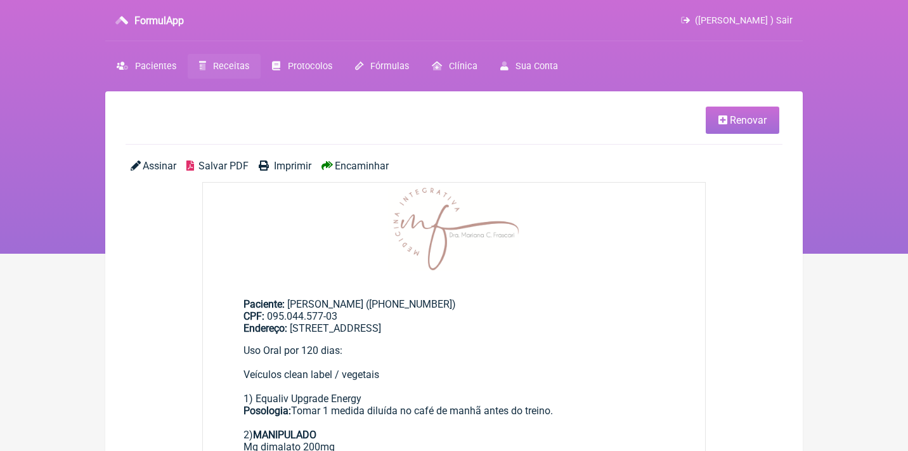
click at [219, 162] on span "Salvar PDF" at bounding box center [223, 166] width 50 height 12
click at [222, 60] on link "Receitas" at bounding box center [224, 66] width 73 height 25
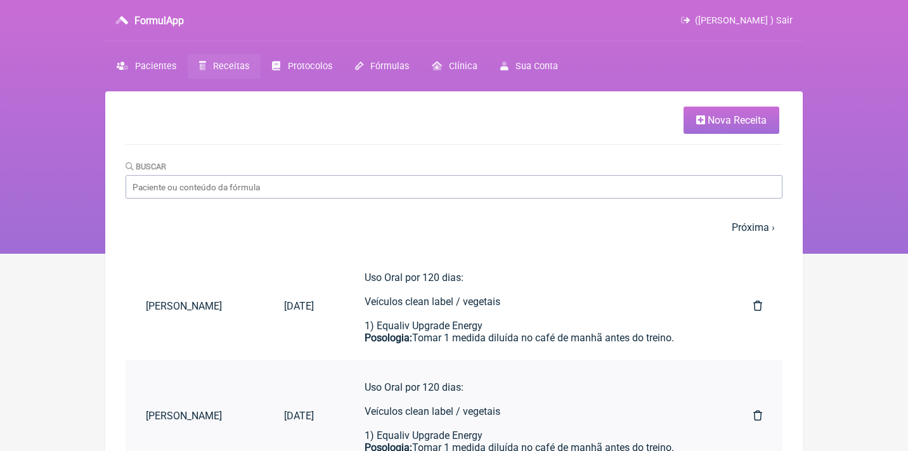
click at [754, 413] on icon at bounding box center [757, 415] width 9 height 10
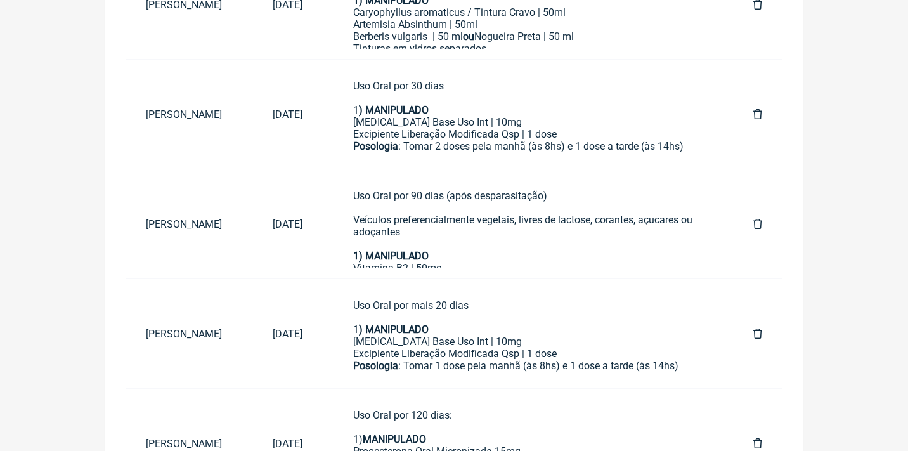
scroll to position [639, 0]
